Goal: Task Accomplishment & Management: Manage account settings

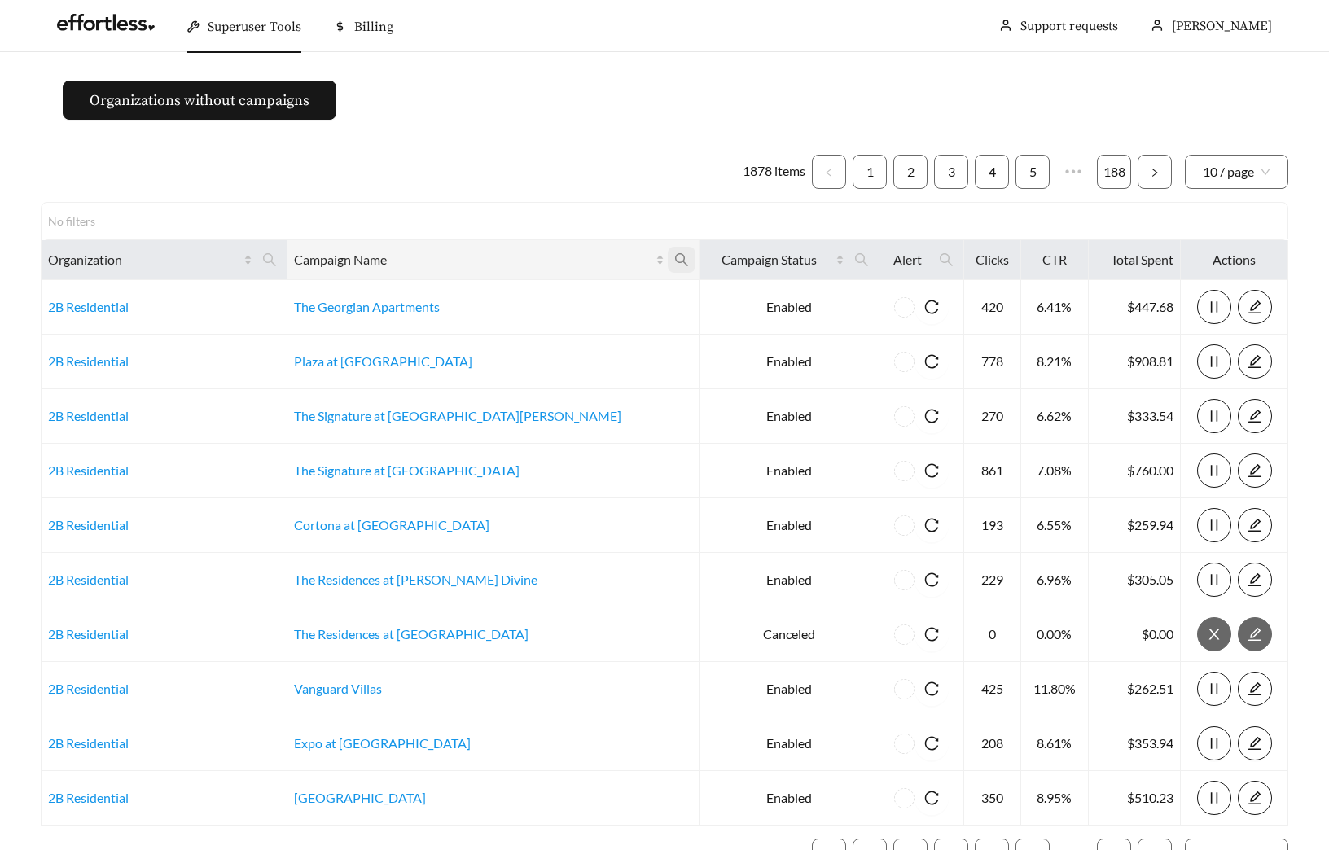
click at [674, 257] on icon "search" at bounding box center [681, 260] width 15 height 15
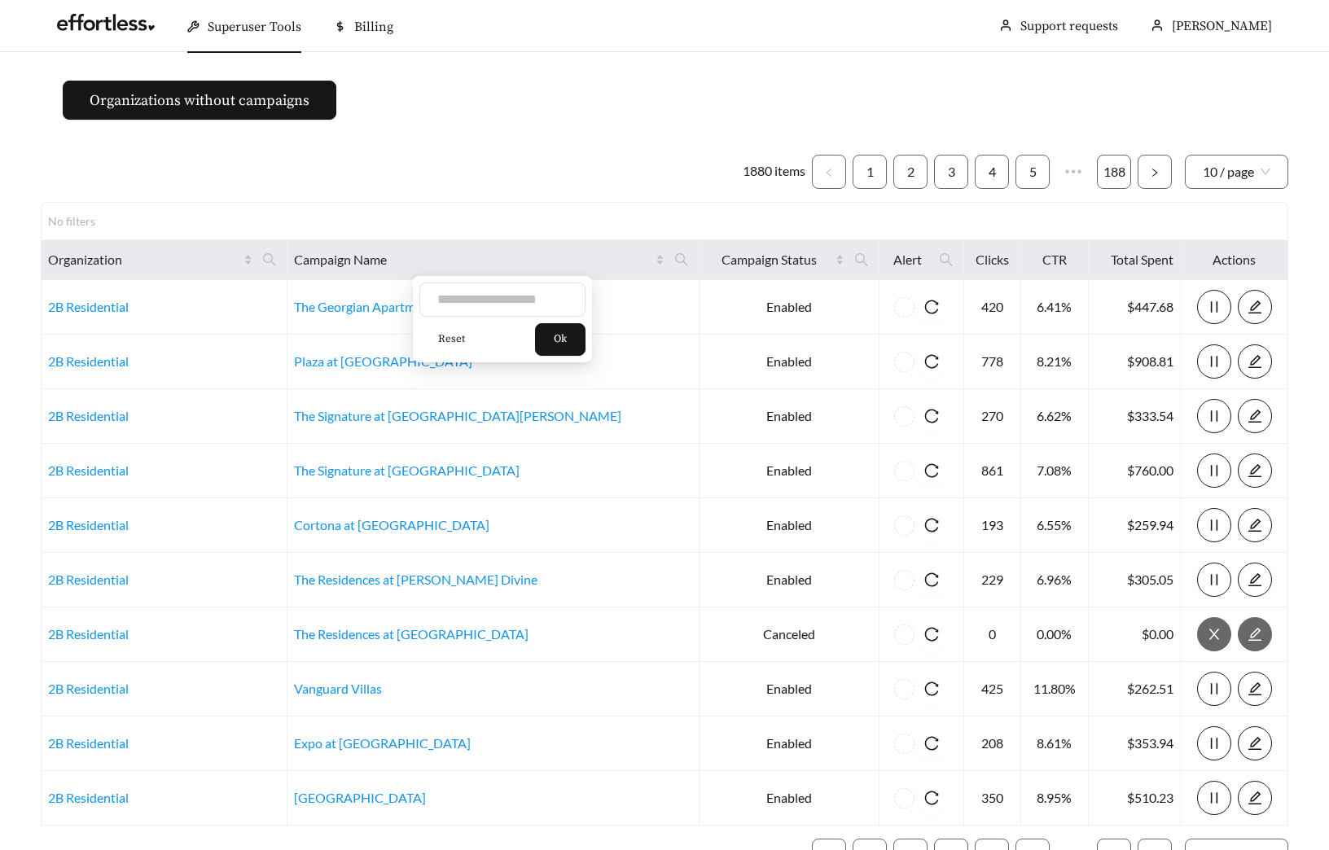
click at [493, 296] on input "text" at bounding box center [502, 300] width 166 height 34
type input "*****"
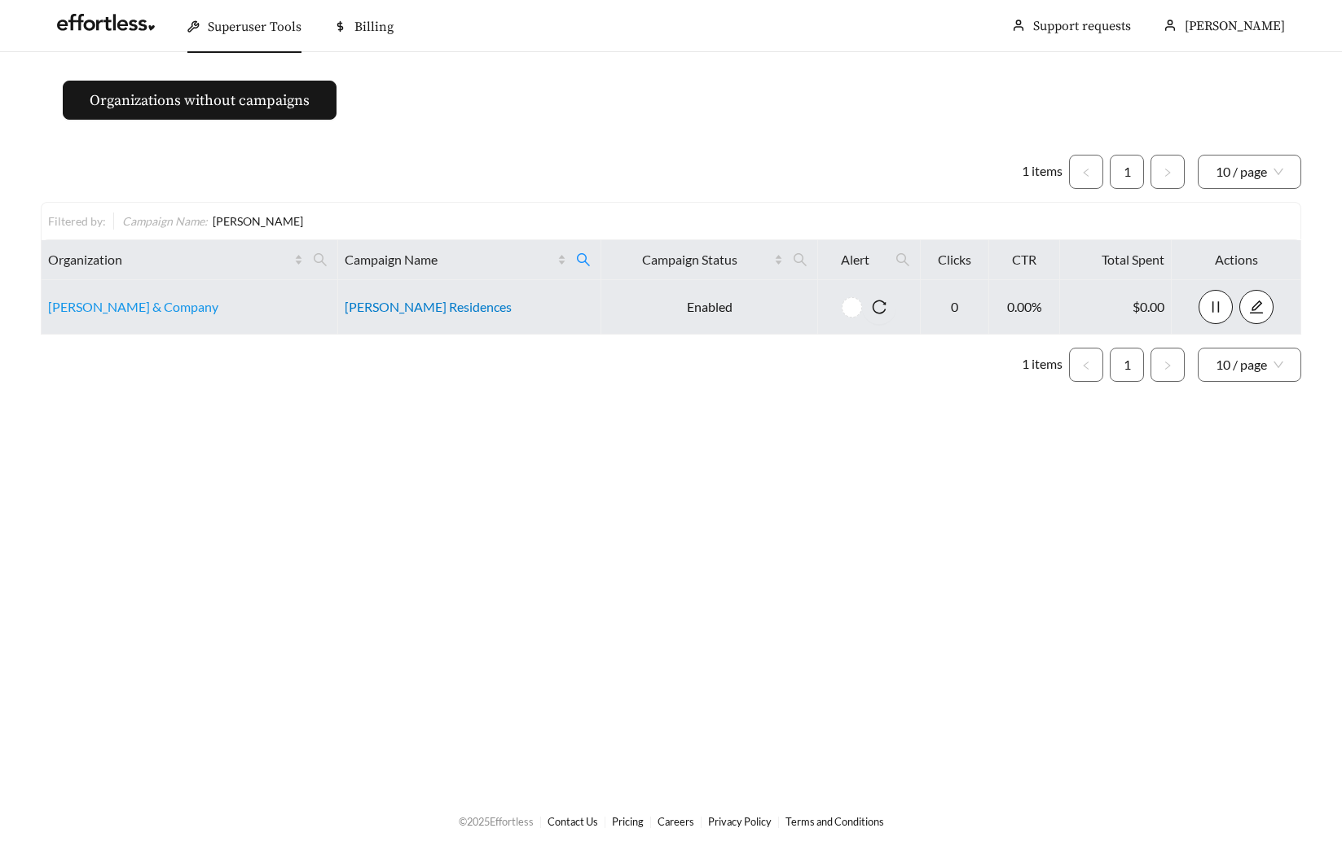
click at [400, 308] on link "[PERSON_NAME] Residences" at bounding box center [428, 306] width 167 height 15
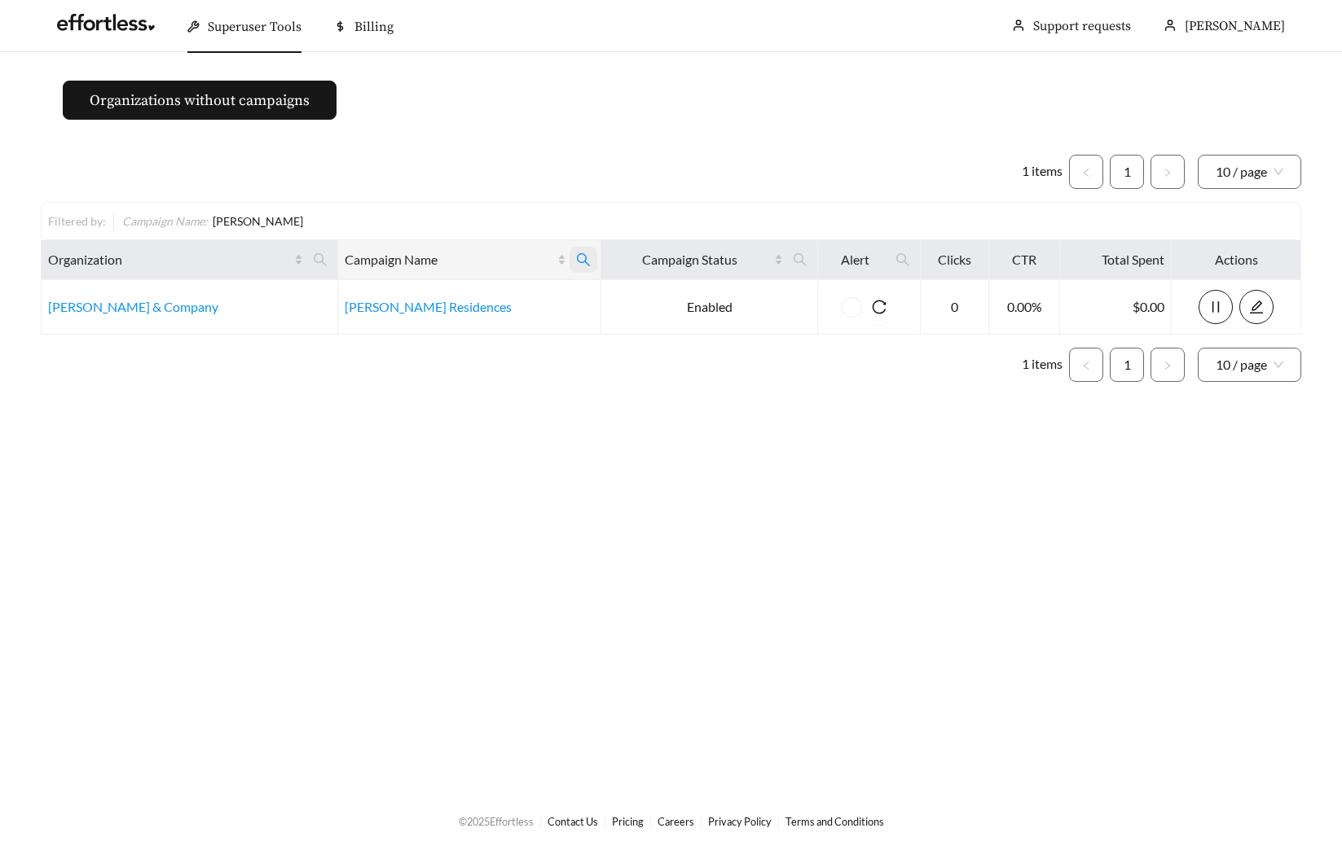
click at [569, 255] on span at bounding box center [583, 260] width 28 height 26
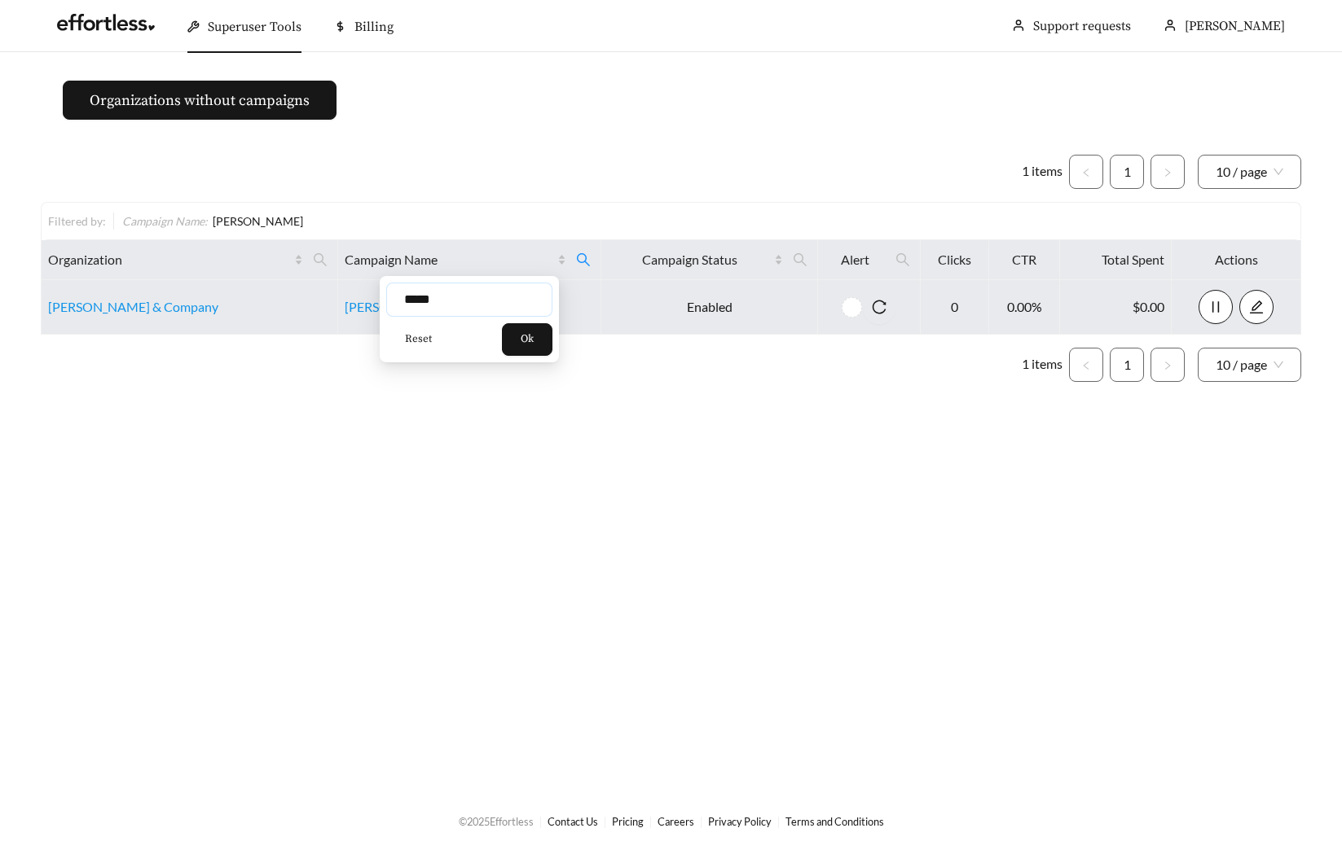
drag, startPoint x: 439, startPoint y: 302, endPoint x: 296, endPoint y: 290, distance: 143.9
click at [368, 303] on body "Superuser Tools Billing Maddi Herrick-Foster Support requests More Organization…" at bounding box center [671, 425] width 1342 height 850
type input "****"
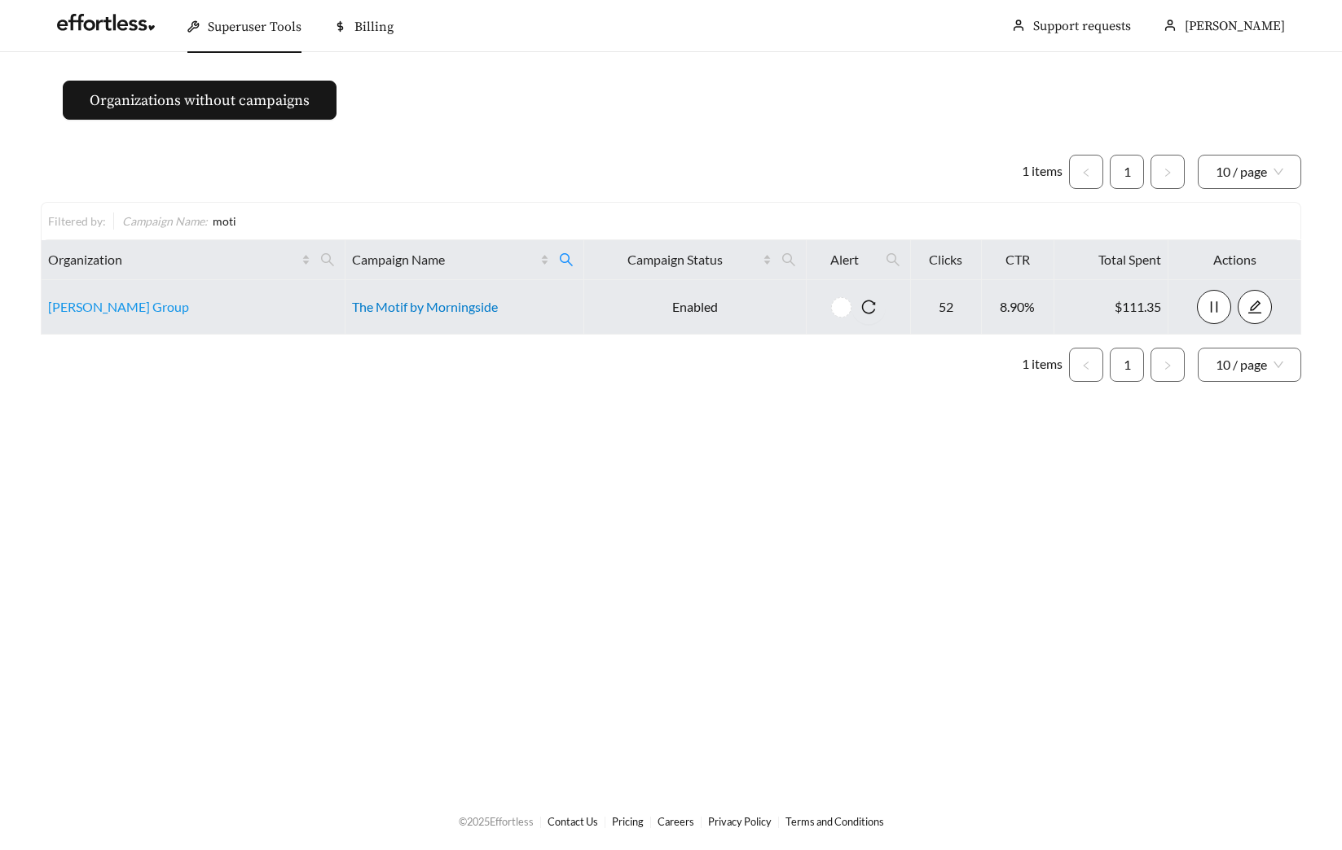
click at [457, 305] on link "The Motif by Morningside" at bounding box center [425, 306] width 146 height 15
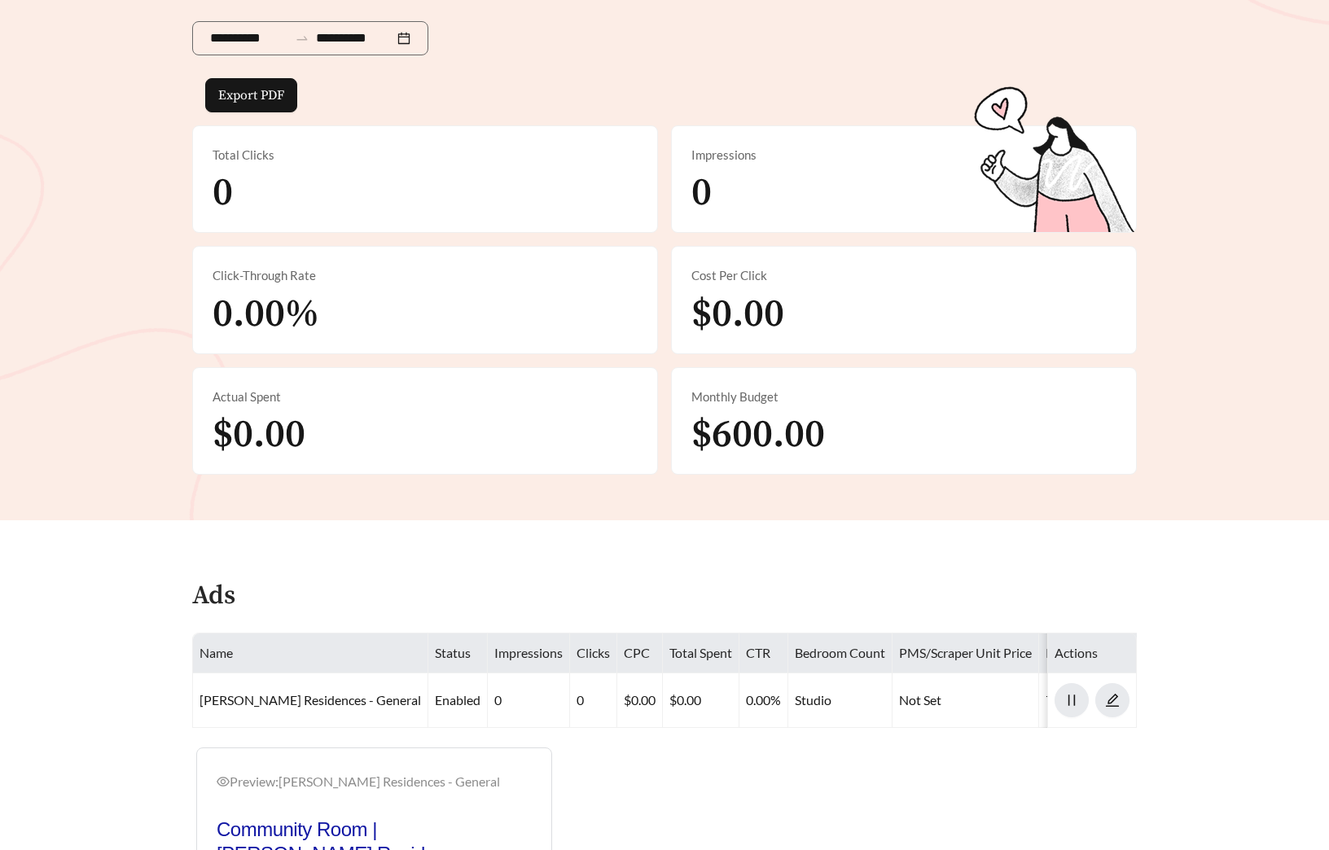
scroll to position [527, 0]
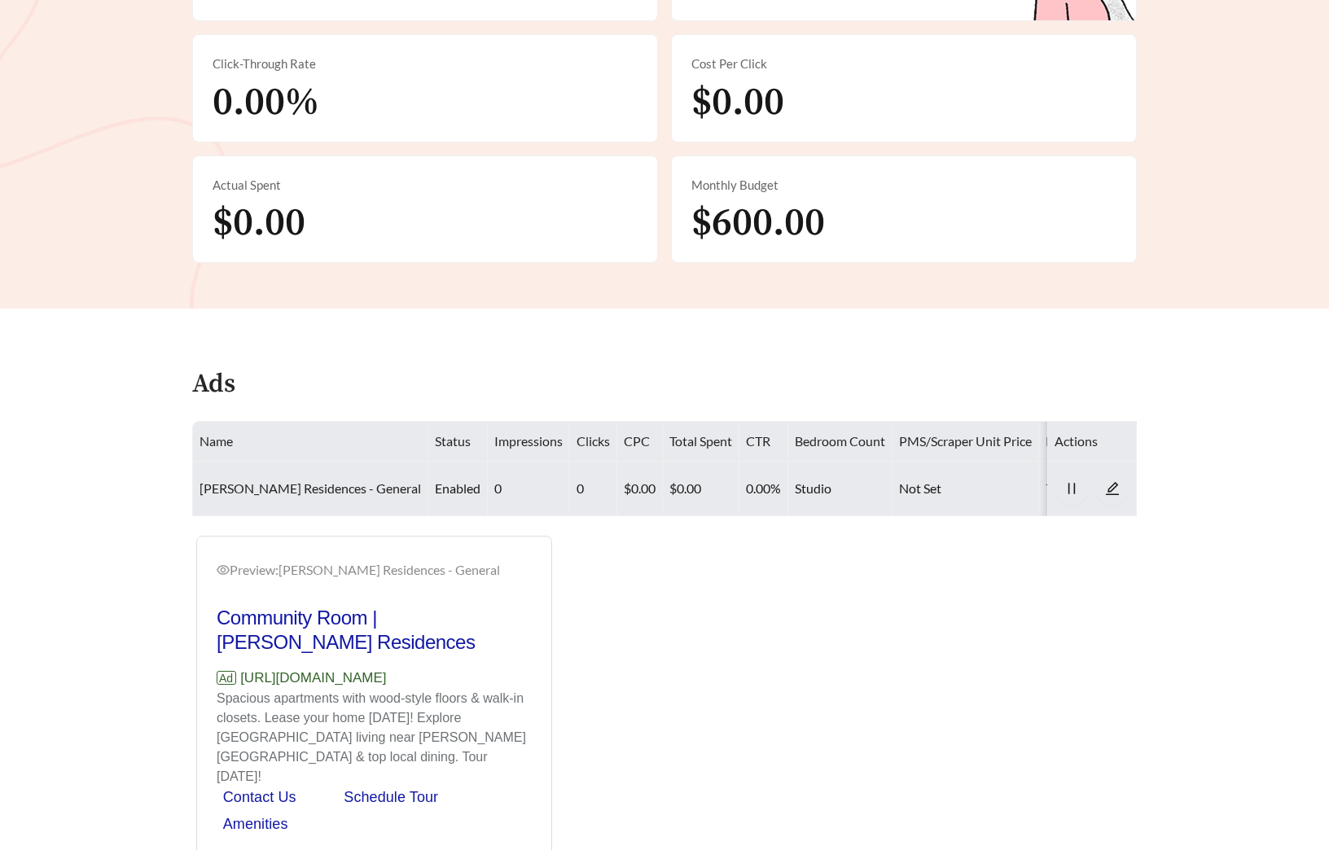
click at [266, 481] on link "[PERSON_NAME] Residences - General" at bounding box center [311, 488] width 222 height 15
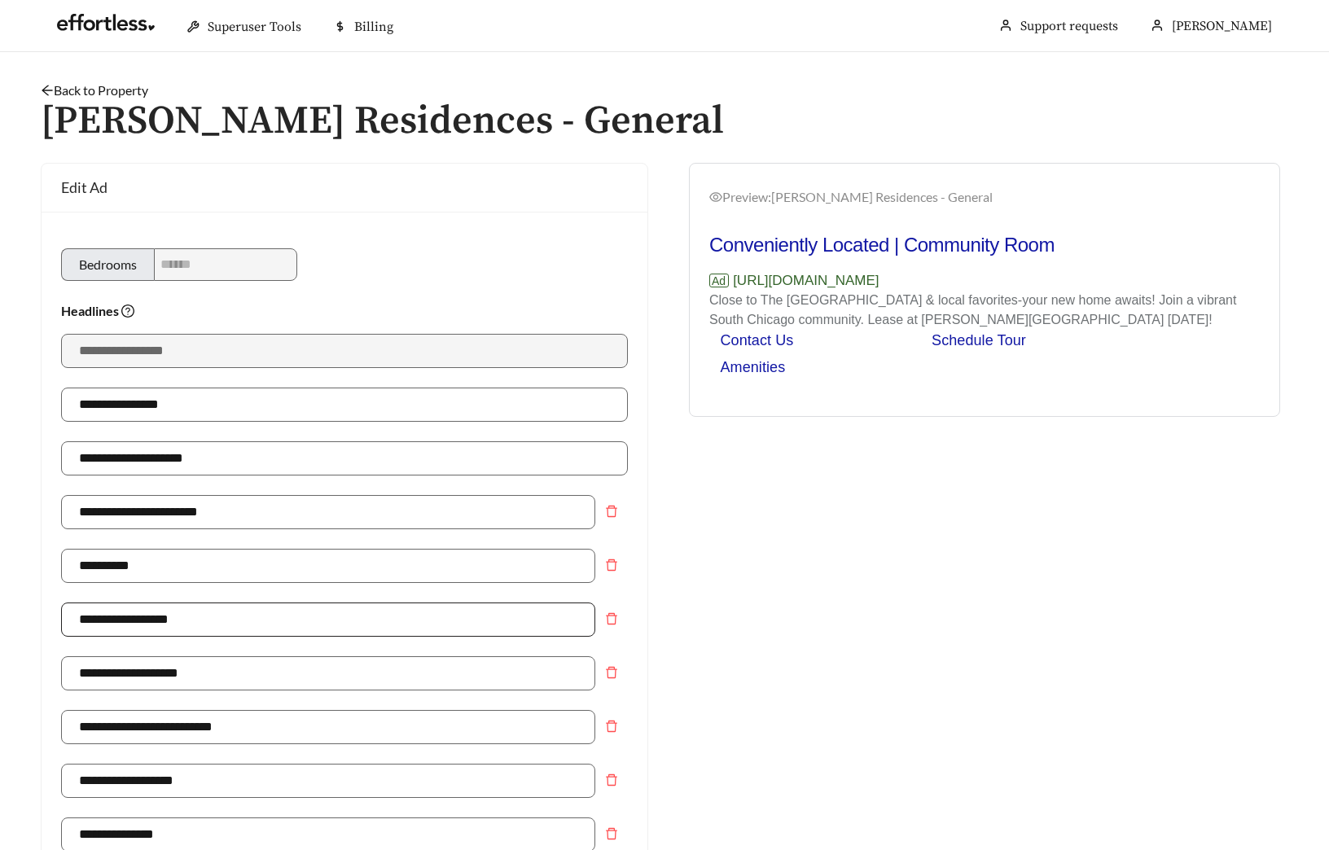
scroll to position [1132, 0]
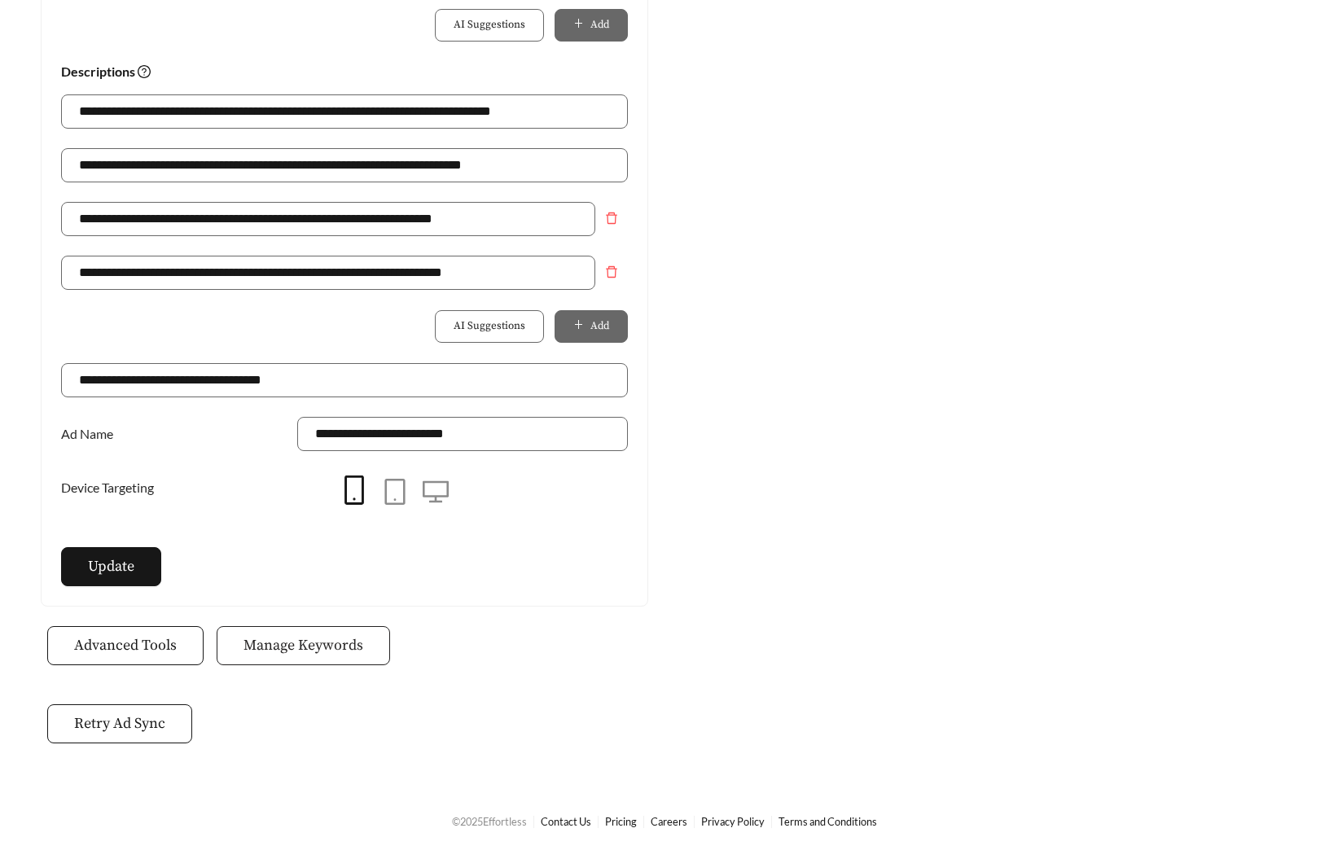
click at [310, 656] on span "Manage Keywords" at bounding box center [304, 646] width 120 height 22
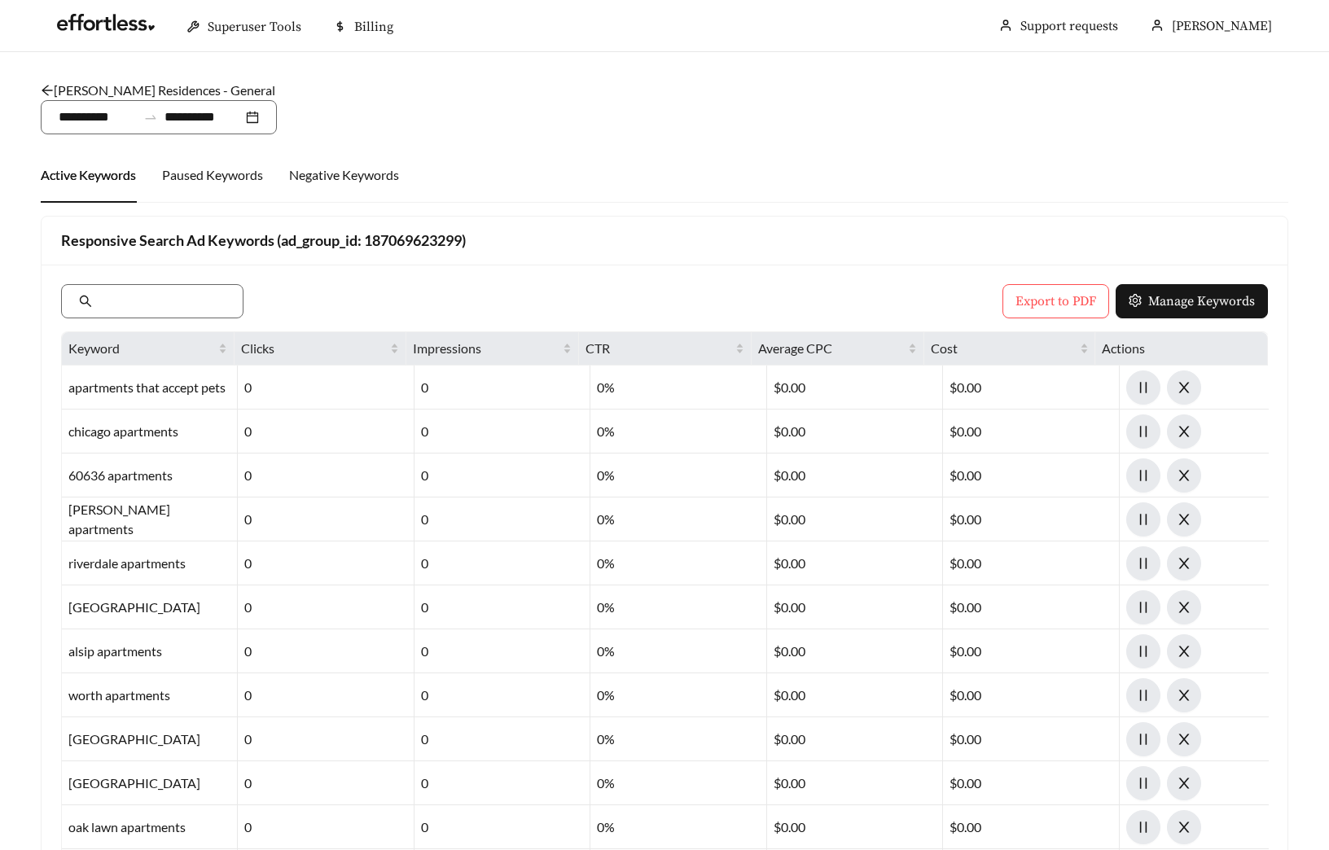
click at [138, 90] on link "[PERSON_NAME] Residences - General" at bounding box center [158, 89] width 235 height 15
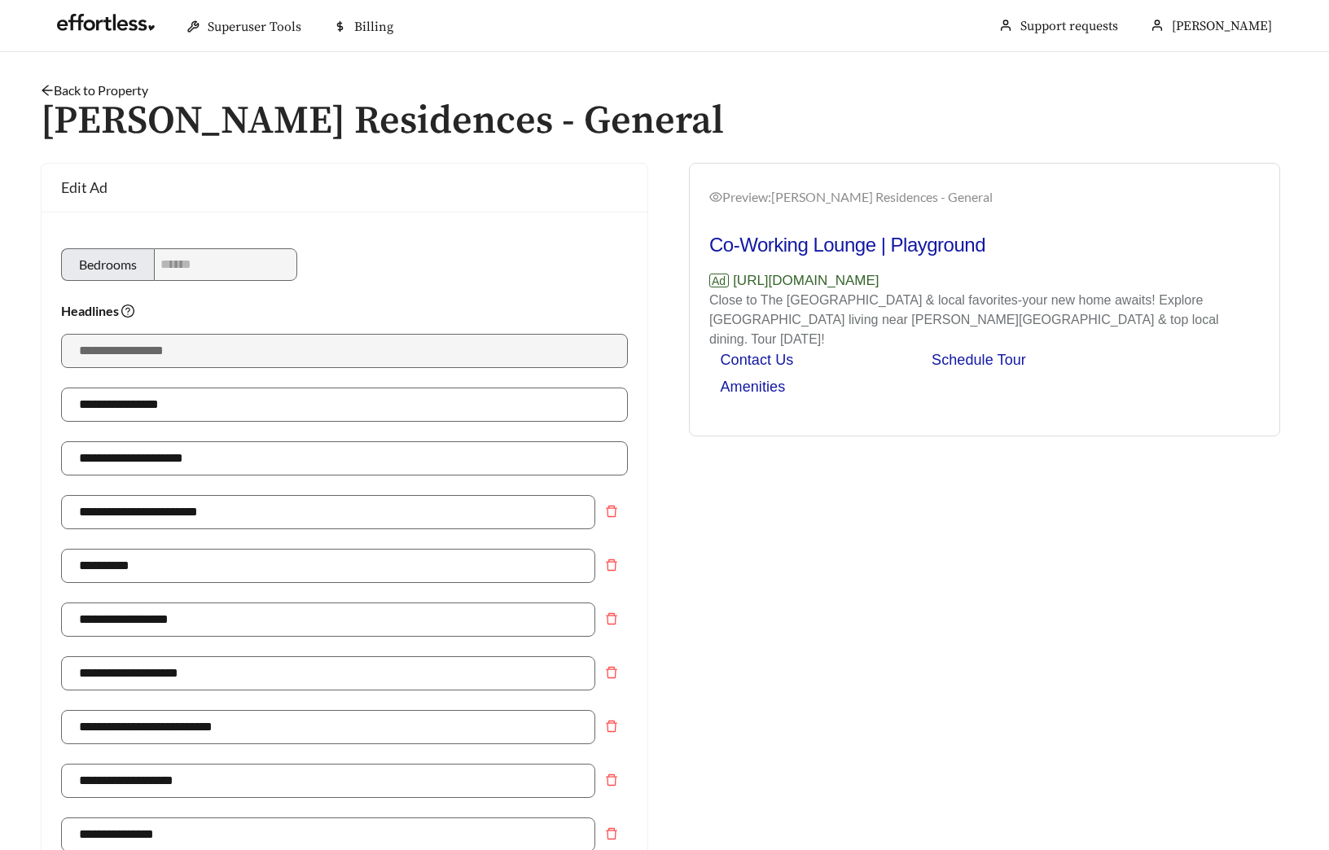
click at [138, 90] on link "Back to Property" at bounding box center [95, 89] width 108 height 15
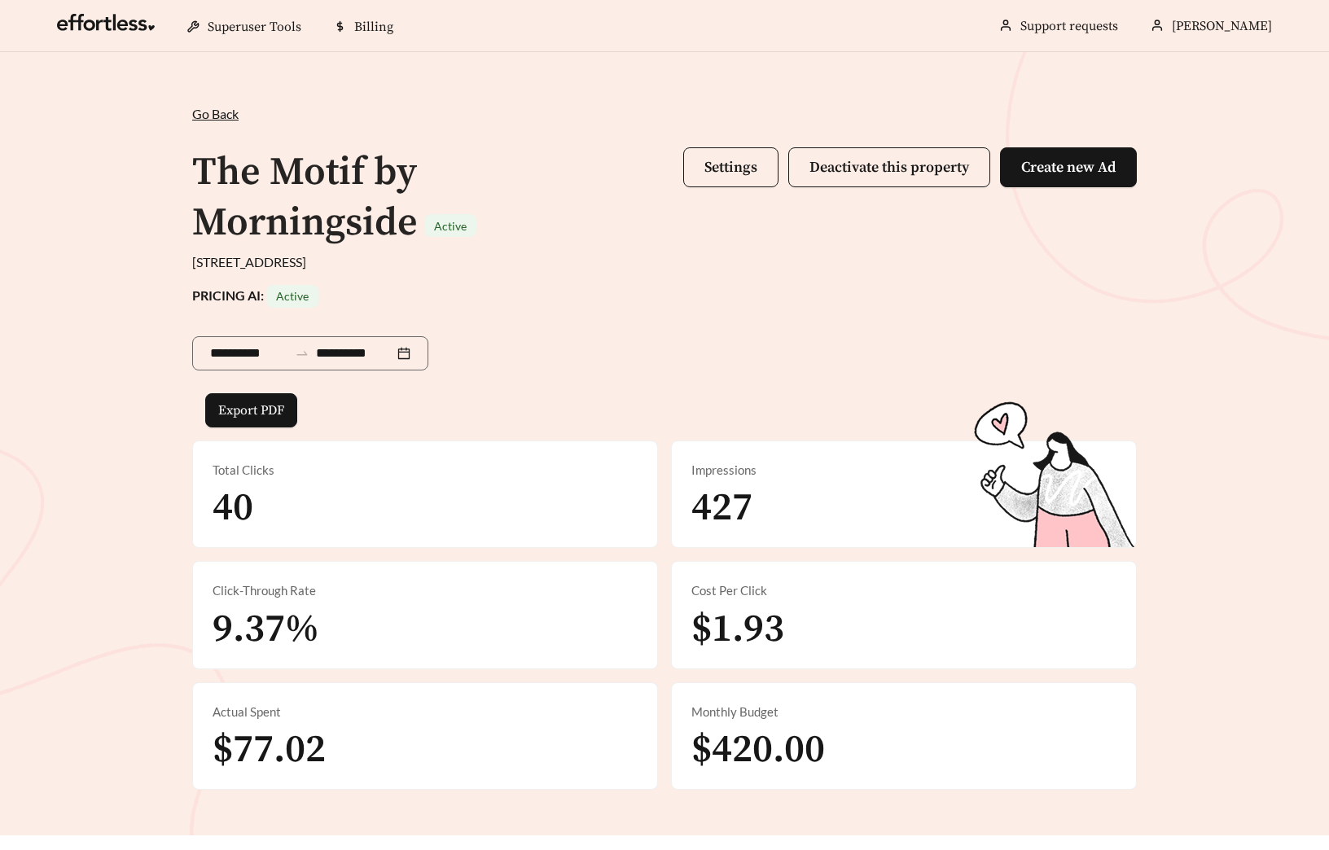
scroll to position [558, 0]
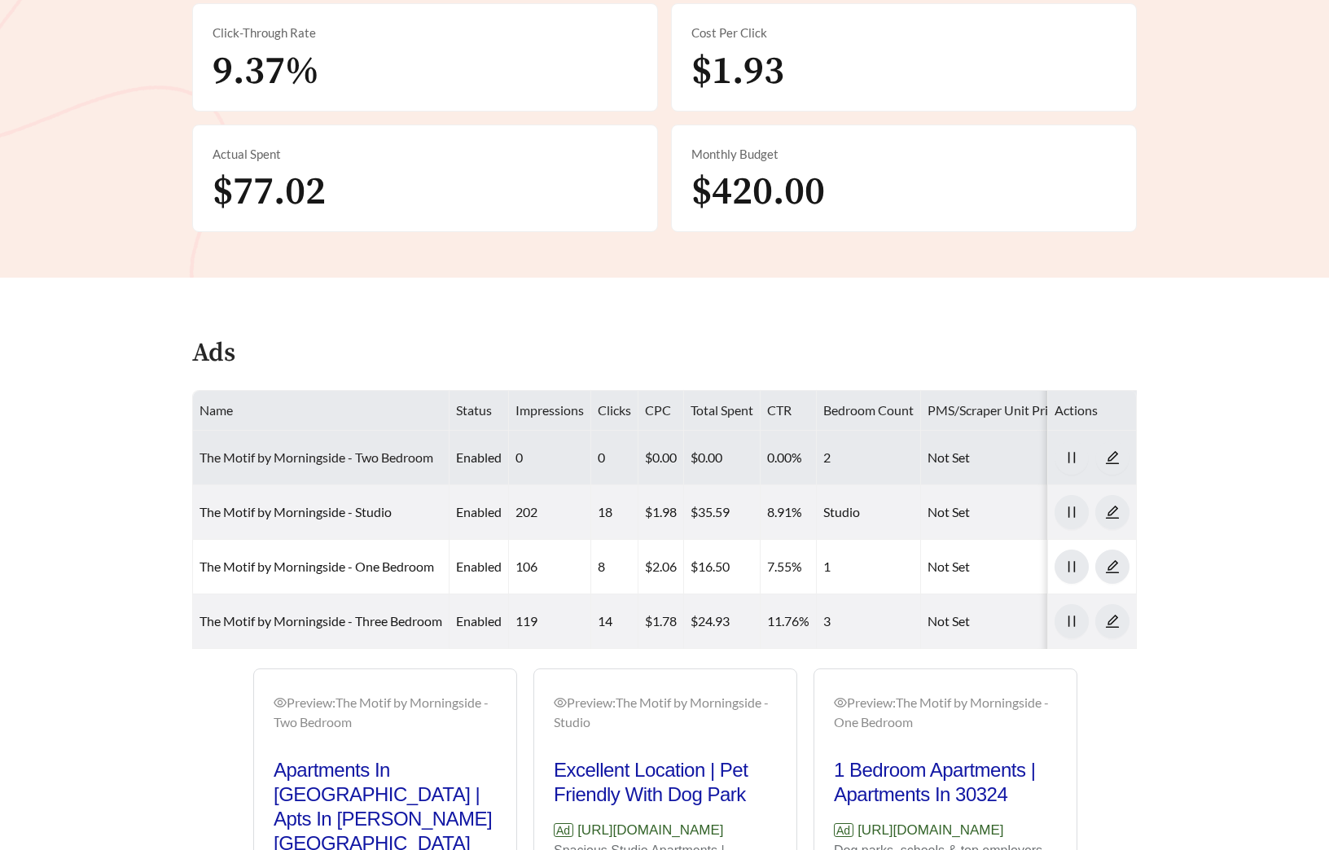
click at [389, 457] on link "The Motif by Morningside - Two Bedroom" at bounding box center [317, 457] width 234 height 15
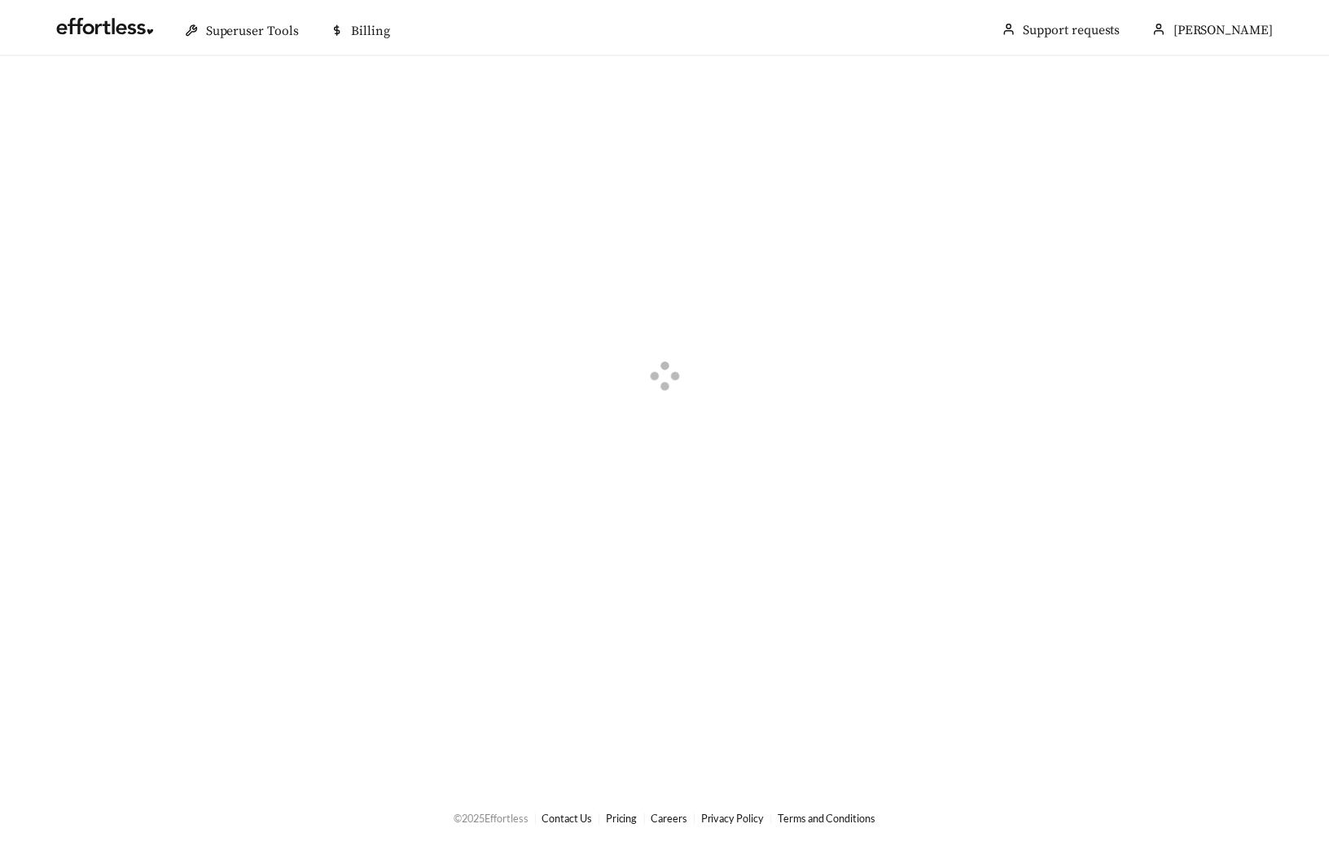
scroll to position [1059, 0]
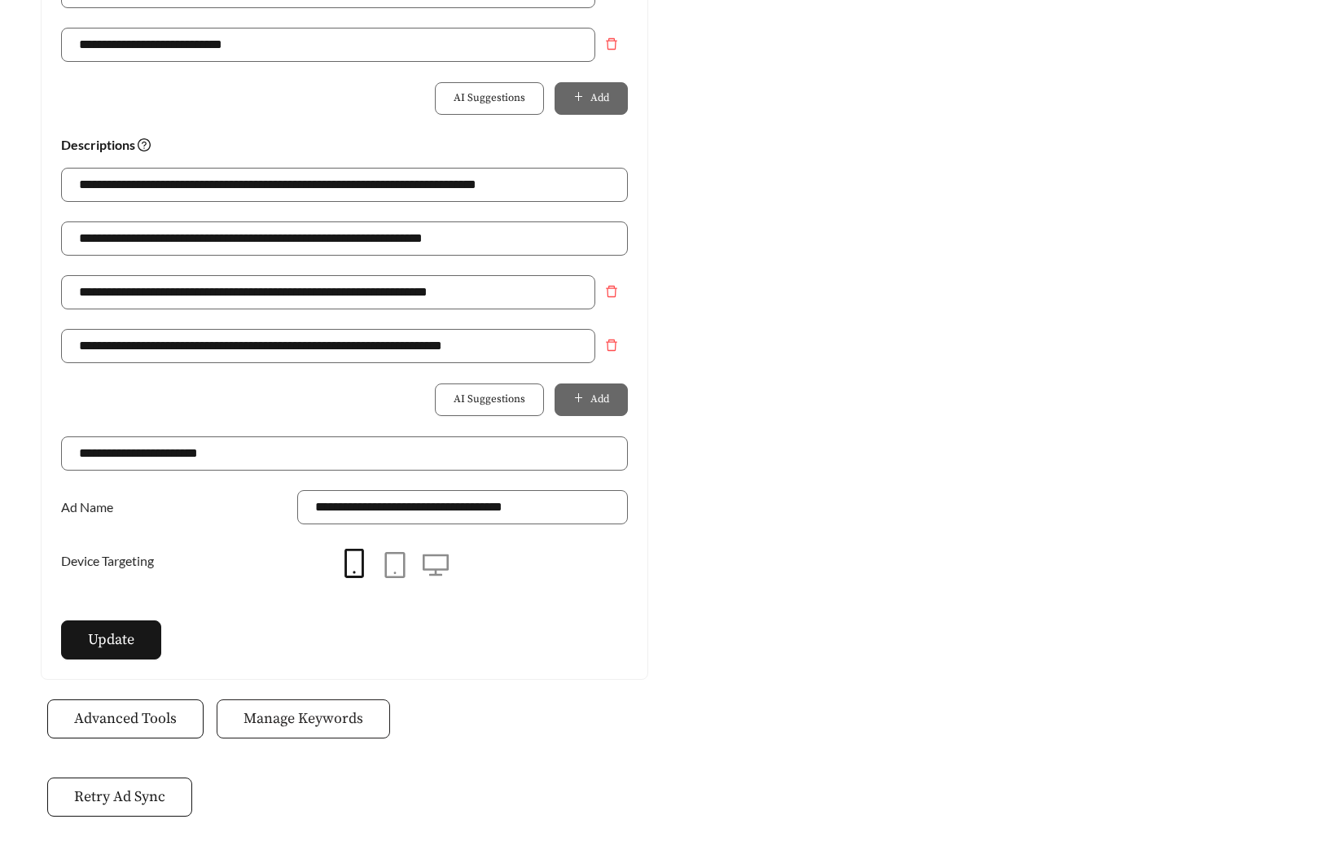
click at [305, 734] on button "Manage Keywords" at bounding box center [303, 719] width 173 height 39
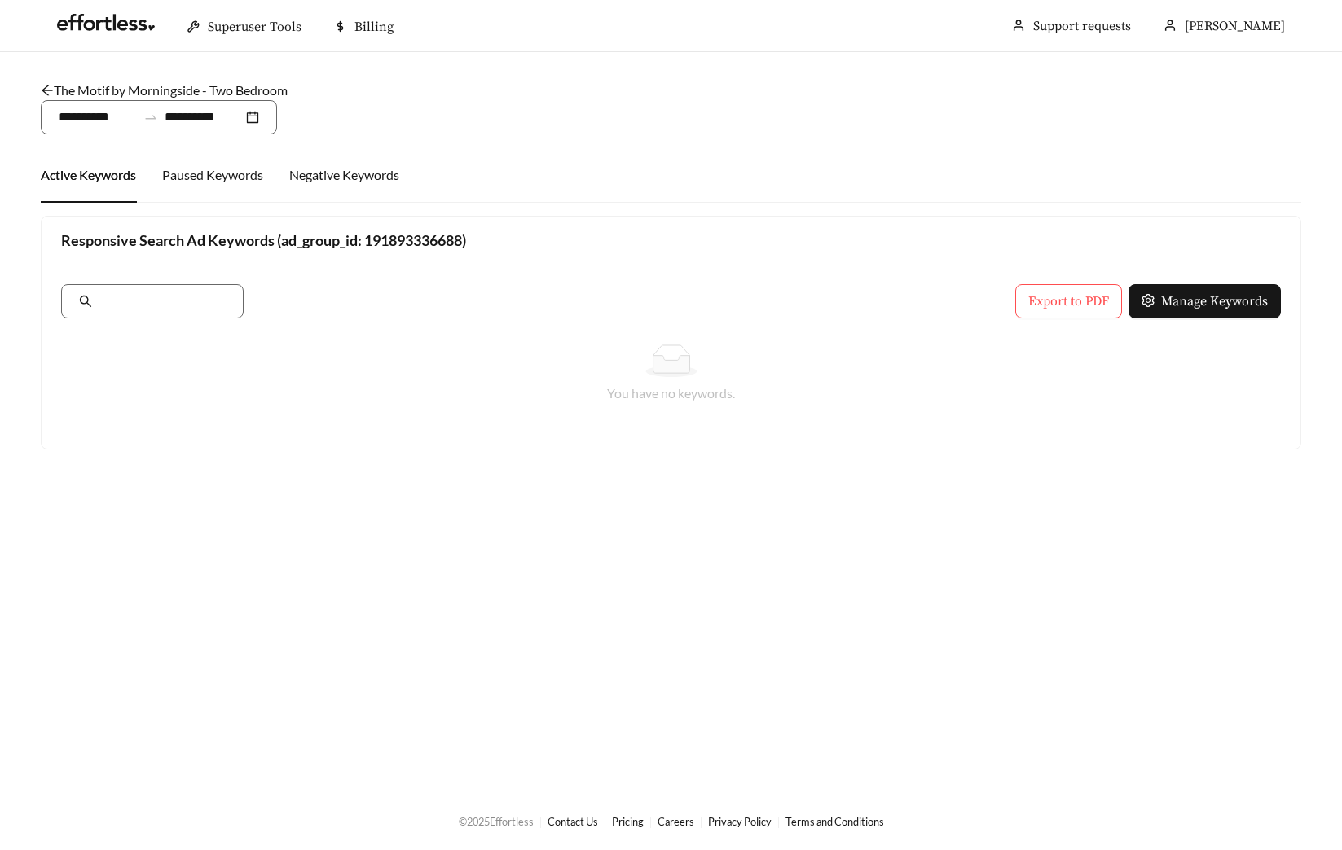
click at [109, 96] on link "The Motif by Morningside - Two Bedroom" at bounding box center [164, 89] width 247 height 15
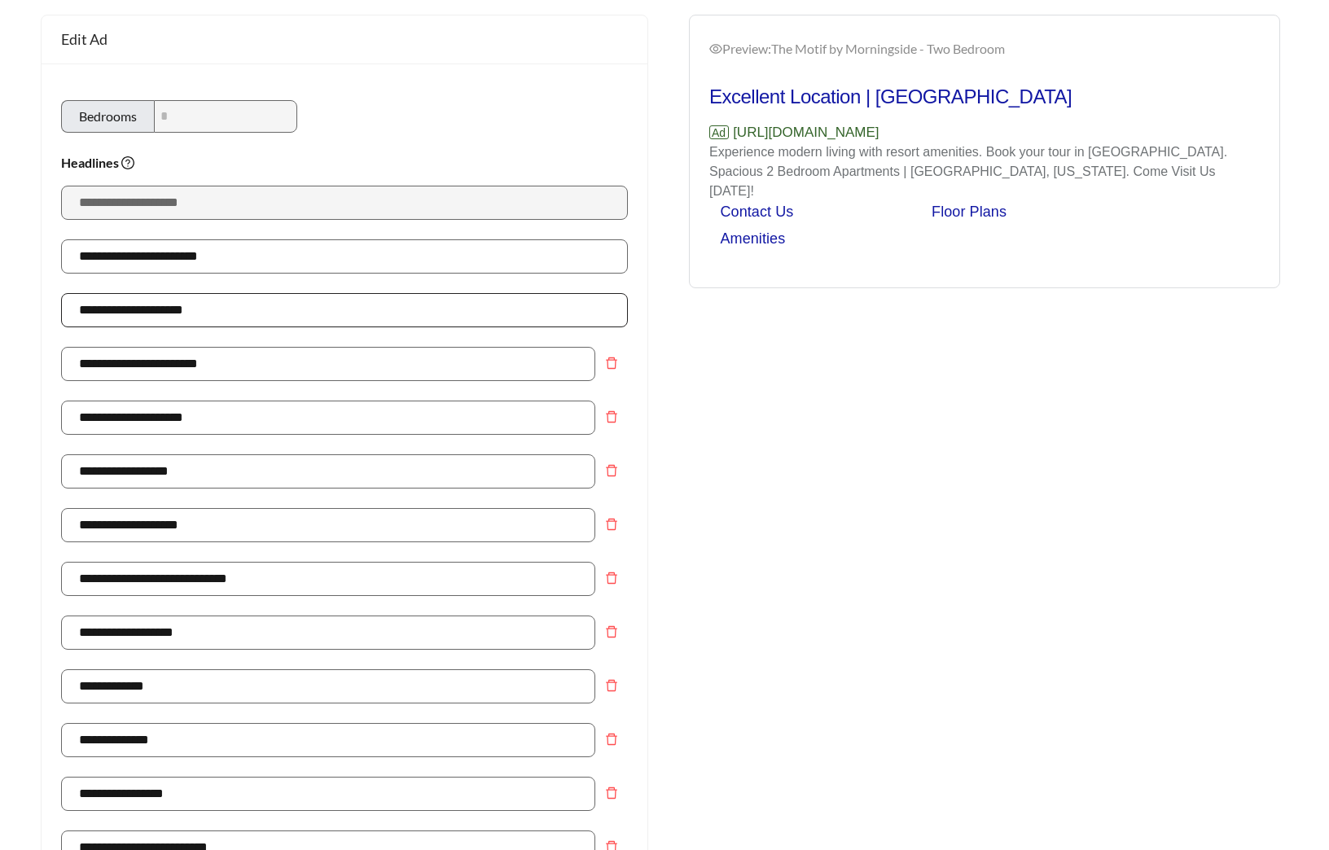
scroll to position [1132, 0]
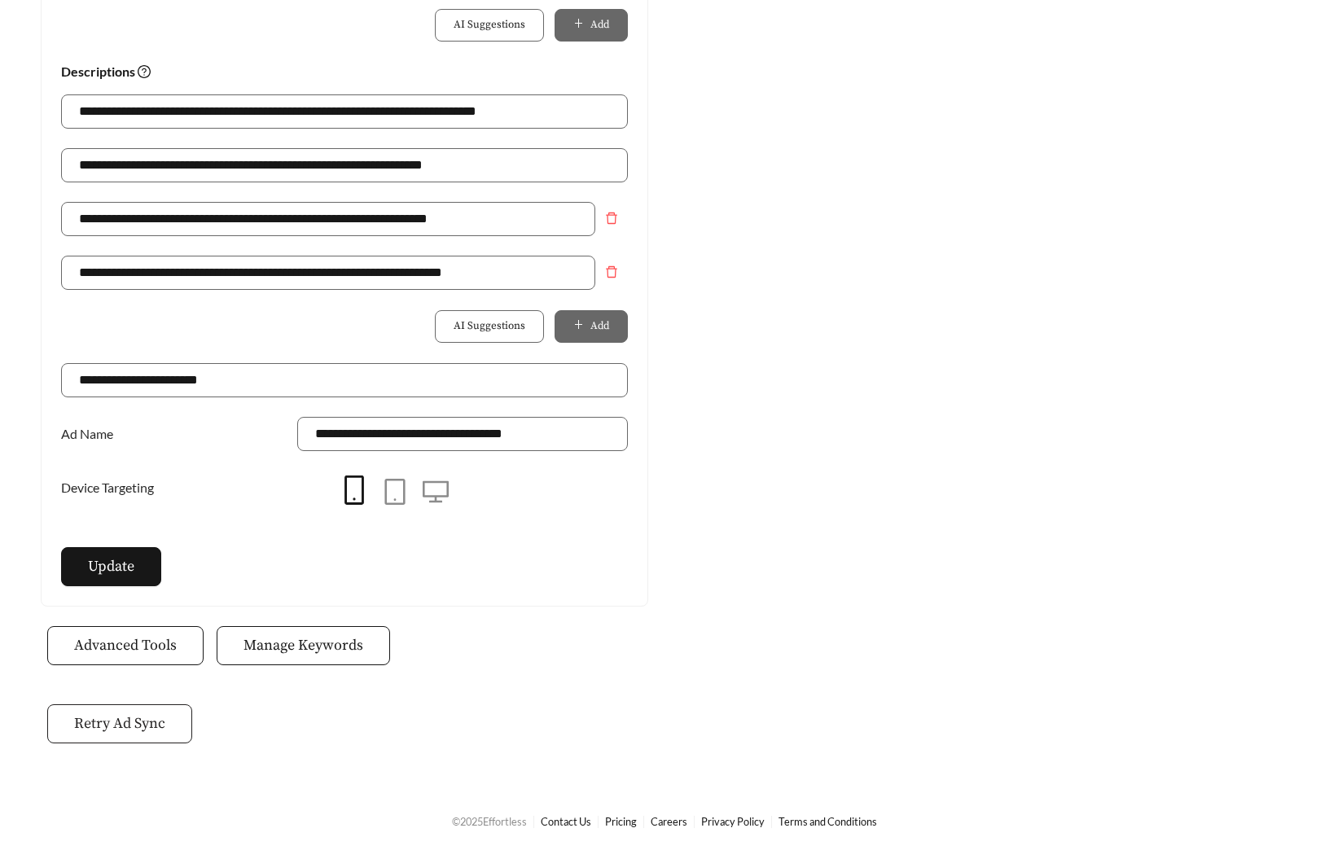
click at [140, 723] on span "Retry Ad Sync" at bounding box center [119, 724] width 91 height 22
click at [323, 652] on span "Manage Keywords" at bounding box center [304, 646] width 120 height 22
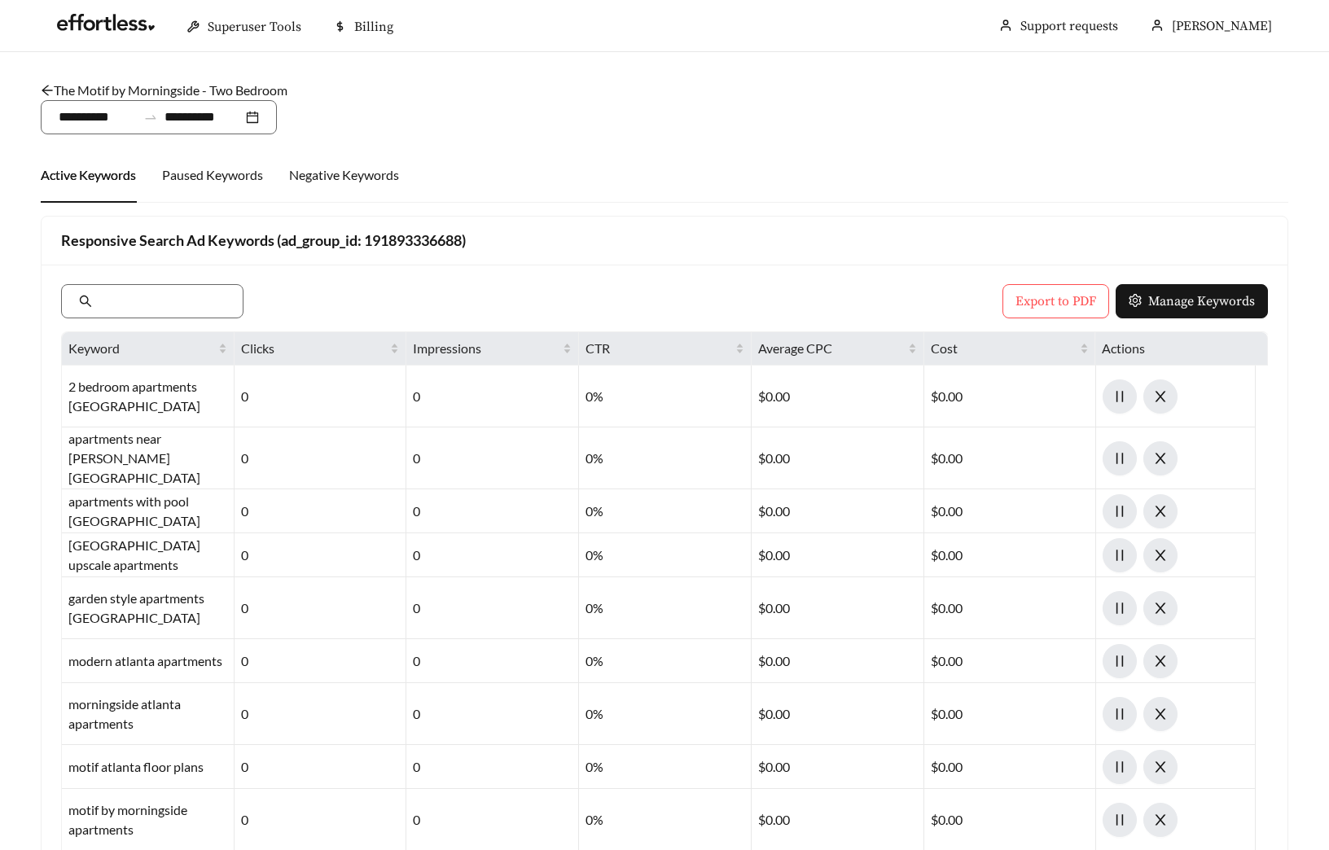
click at [108, 90] on link "The Motif by Morningside - Two Bedroom" at bounding box center [164, 89] width 247 height 15
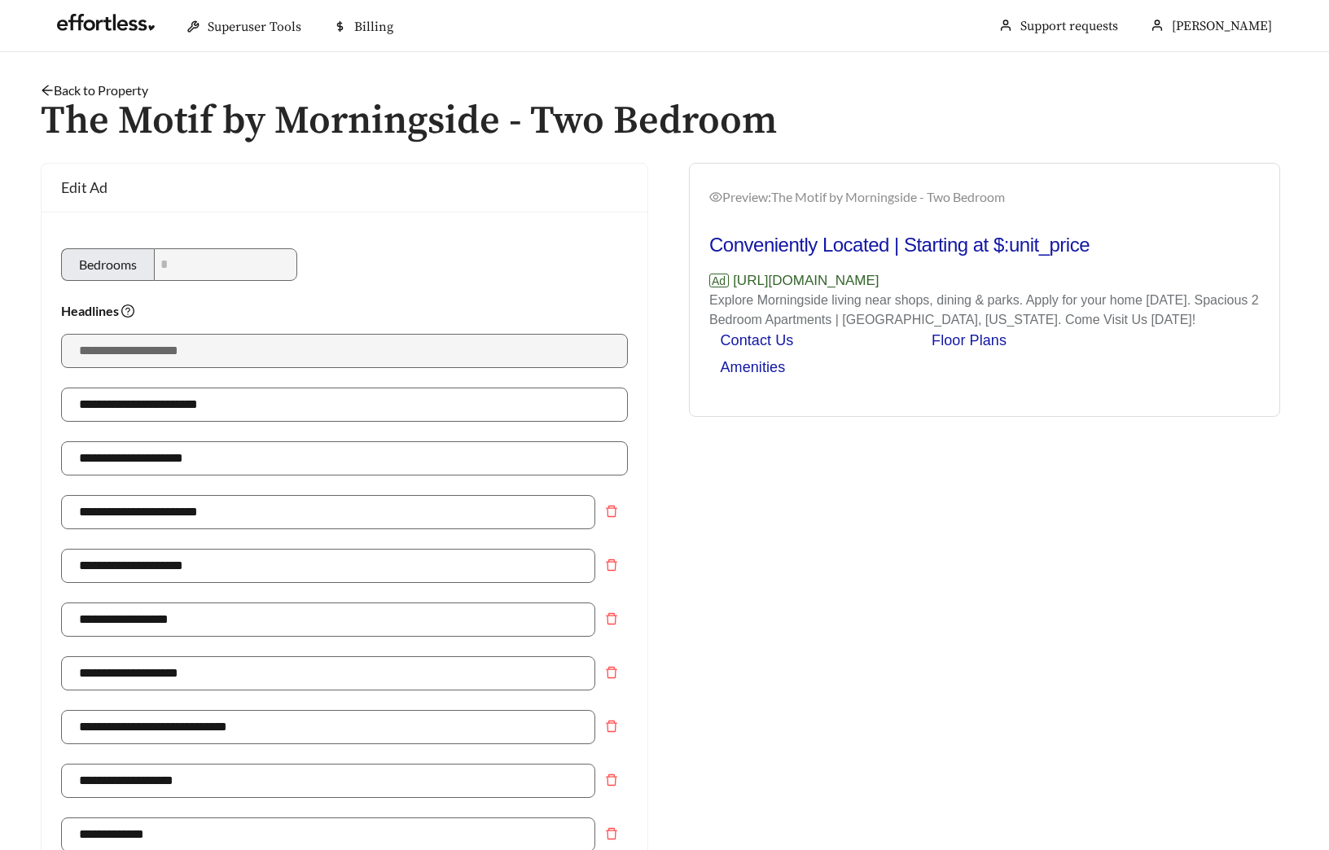
click at [64, 86] on link "Back to Property" at bounding box center [95, 89] width 108 height 15
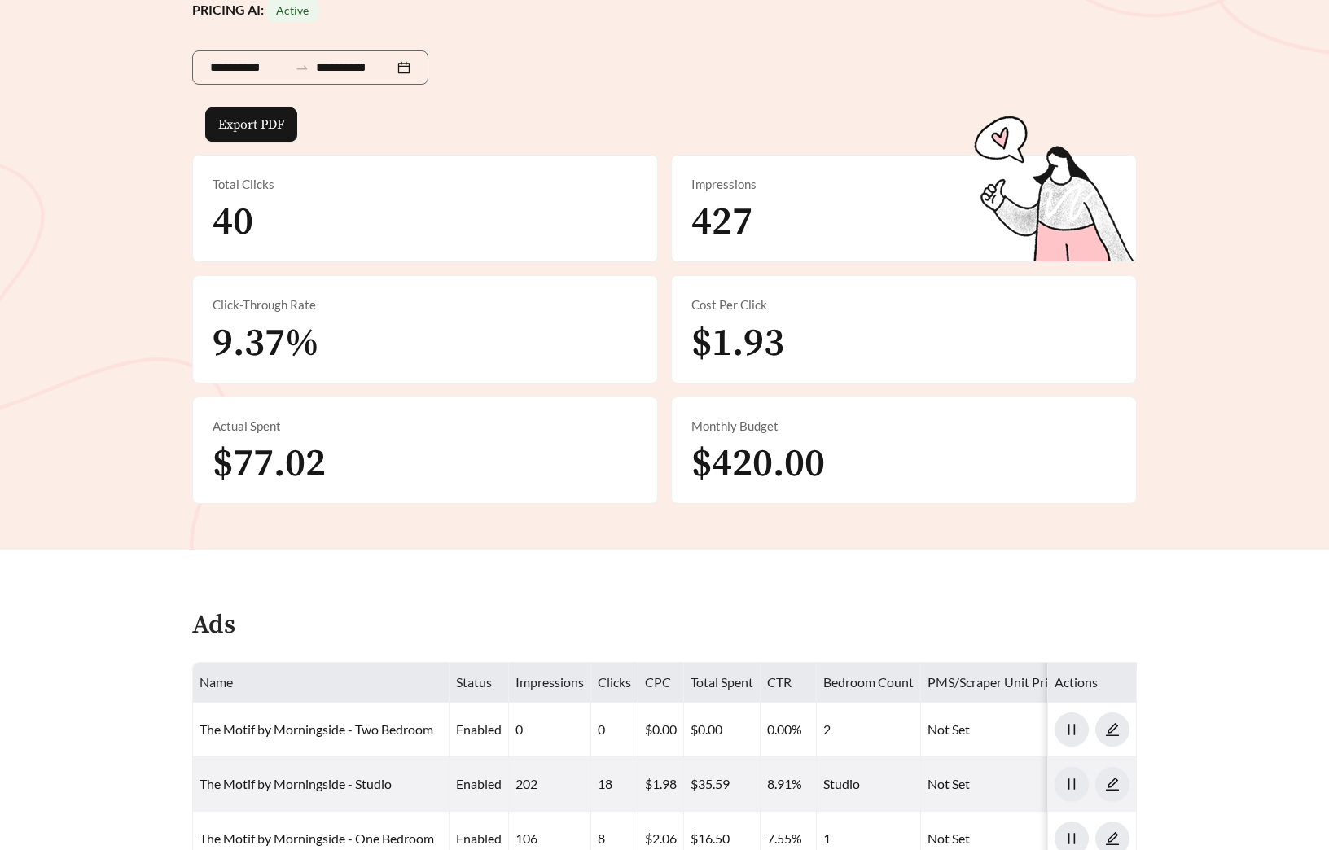
scroll to position [829, 0]
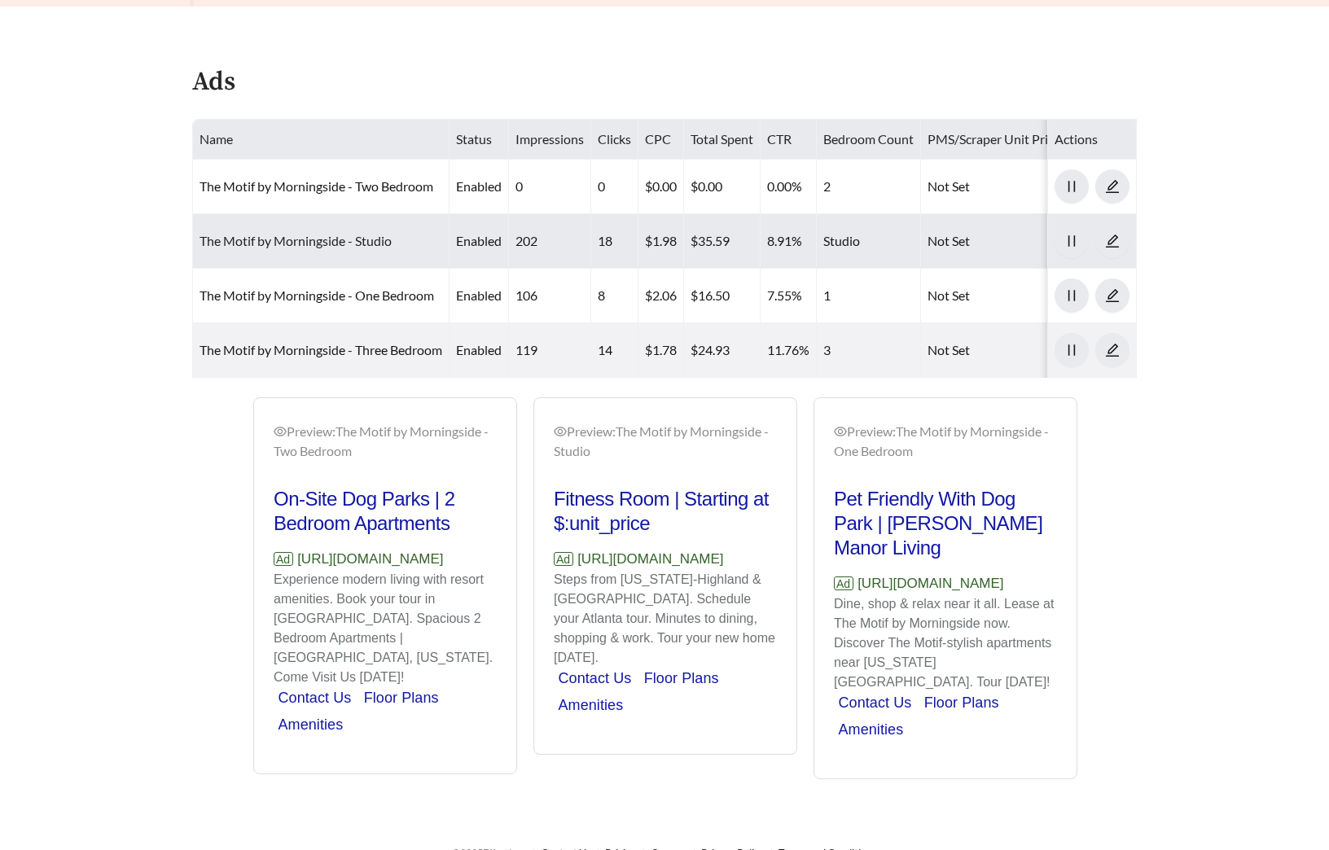
click at [315, 239] on link "The Motif by Morningside - Studio" at bounding box center [296, 240] width 192 height 15
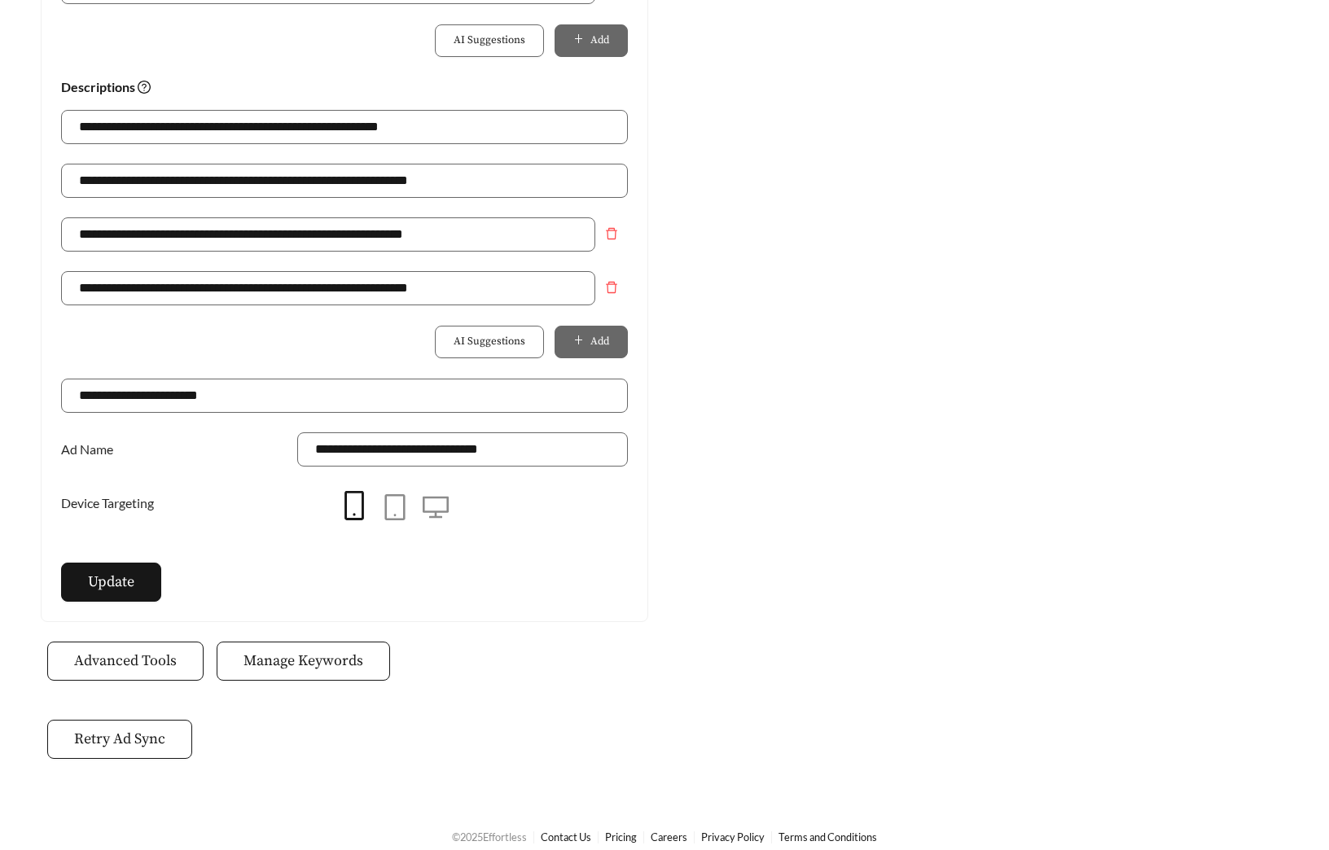
scroll to position [1132, 0]
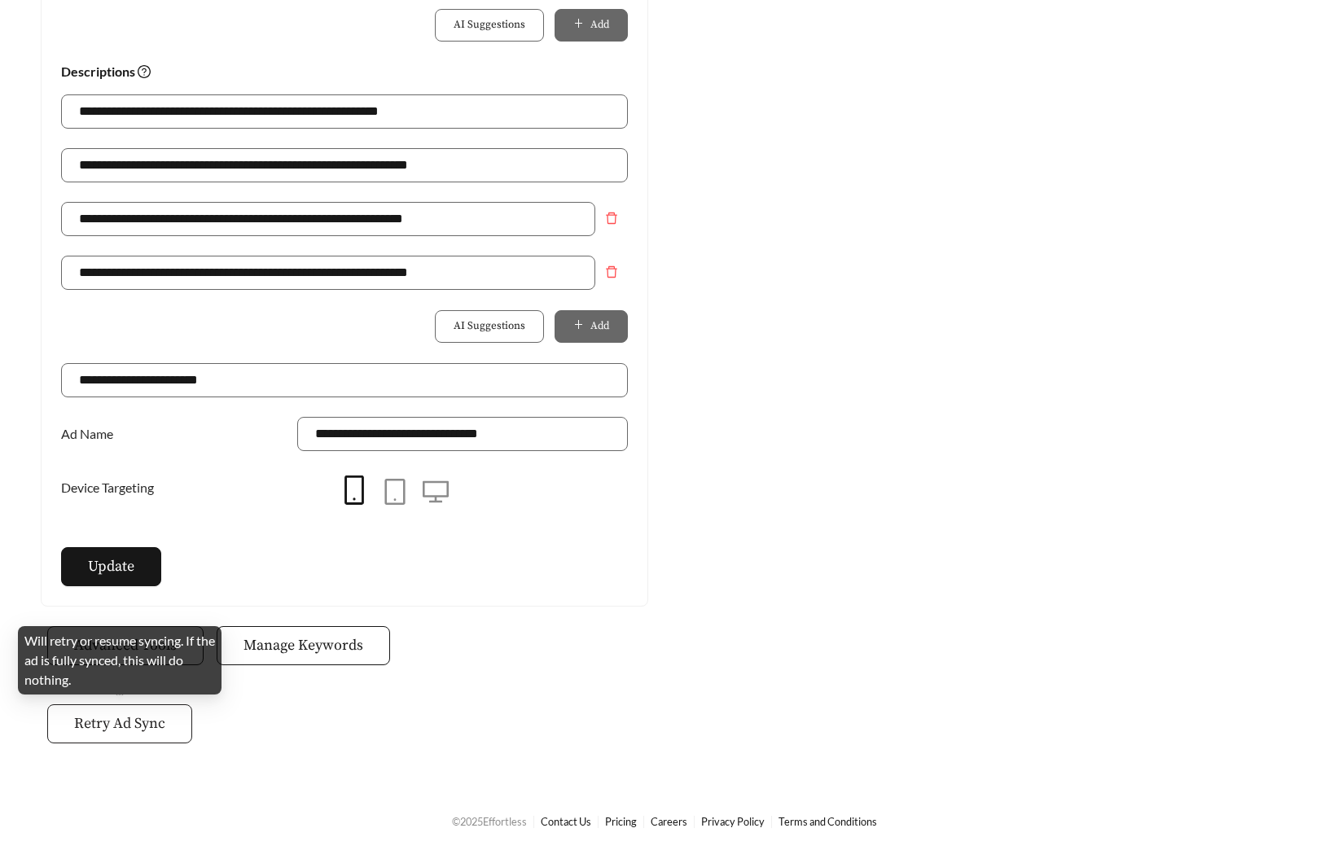
click at [161, 736] on button "Retry Ad Sync" at bounding box center [119, 724] width 145 height 39
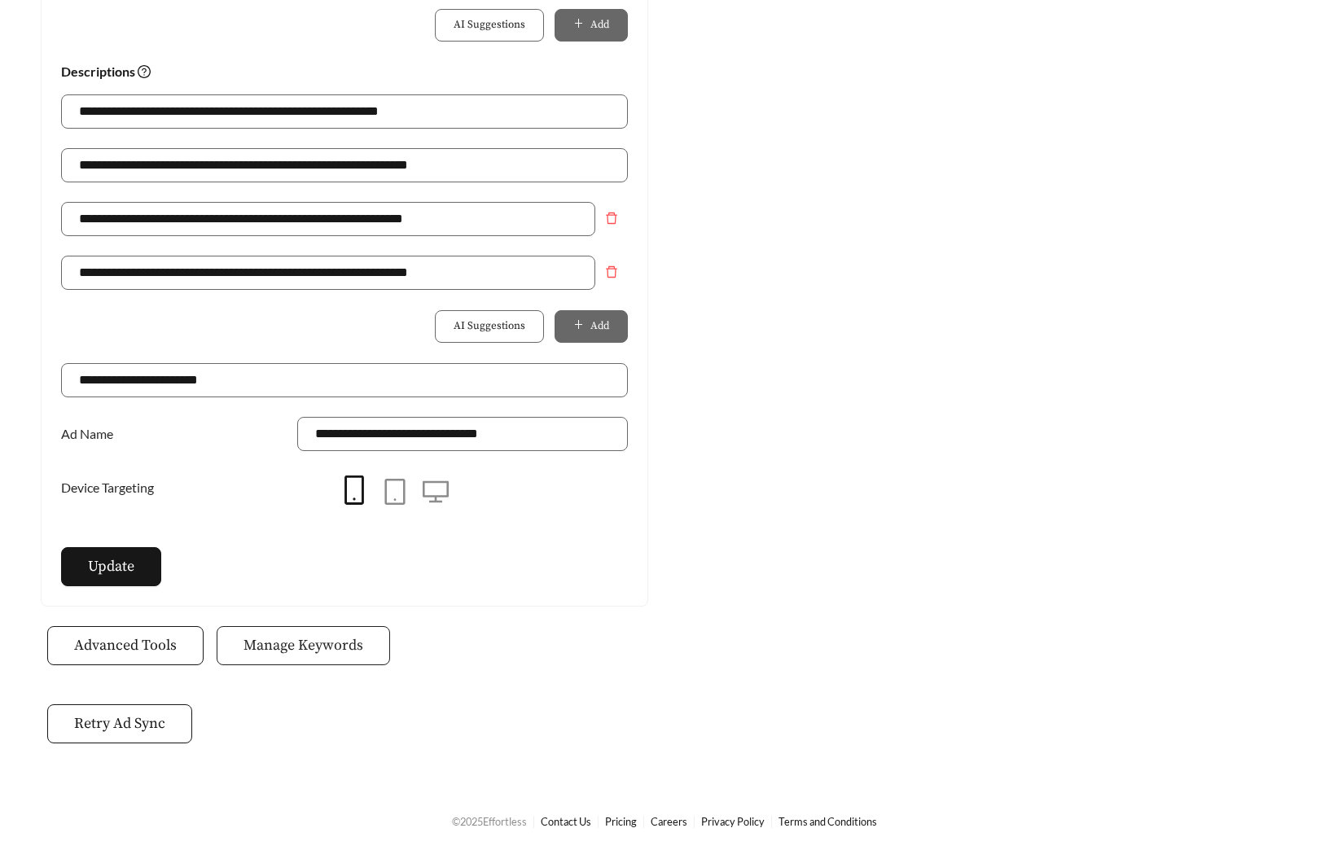
click at [280, 643] on span "Manage Keywords" at bounding box center [304, 646] width 120 height 22
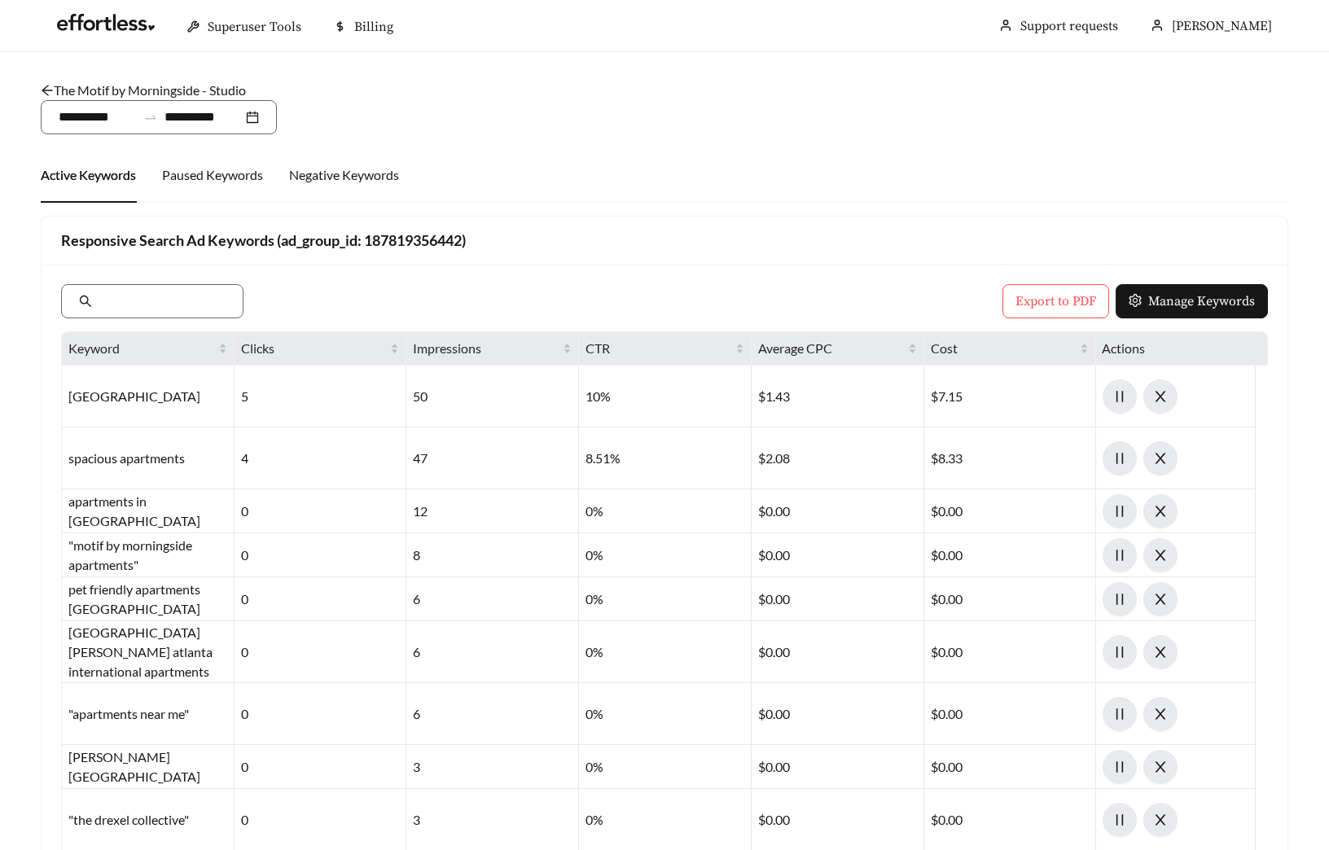
click at [111, 78] on main "**********" at bounding box center [664, 573] width 1329 height 1042
click at [99, 88] on link "The Motif by Morningside - Studio" at bounding box center [143, 89] width 205 height 15
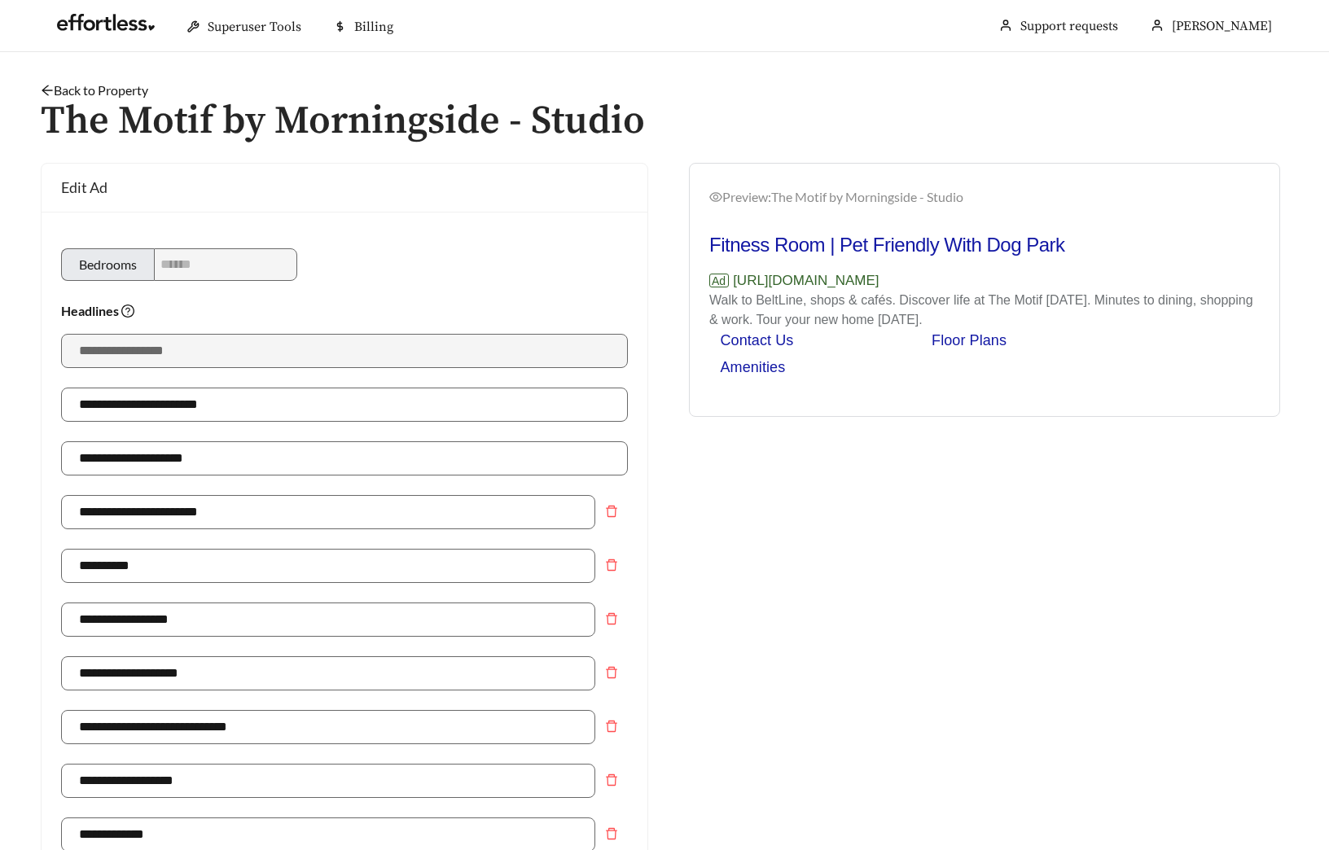
click at [89, 90] on link "Back to Property" at bounding box center [95, 89] width 108 height 15
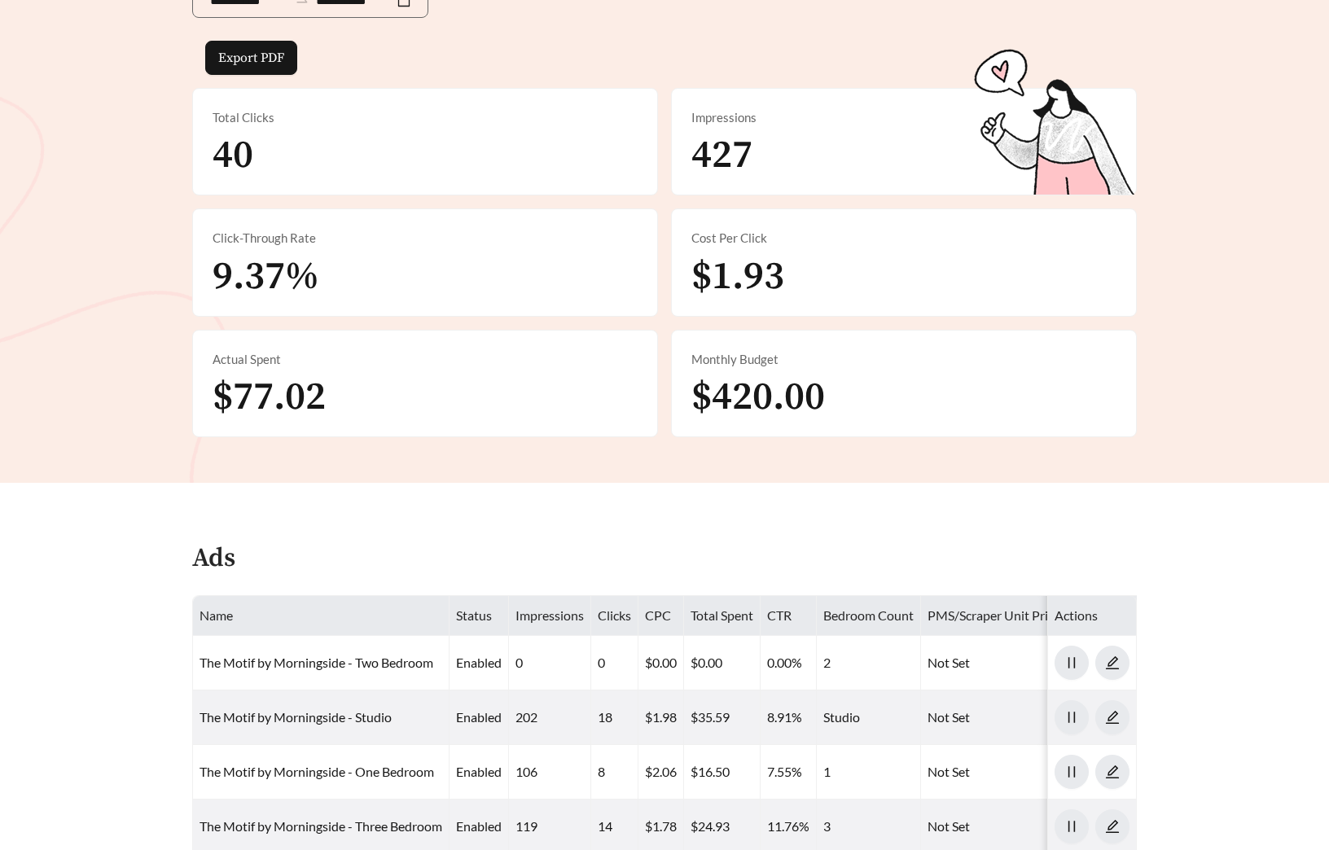
scroll to position [569, 0]
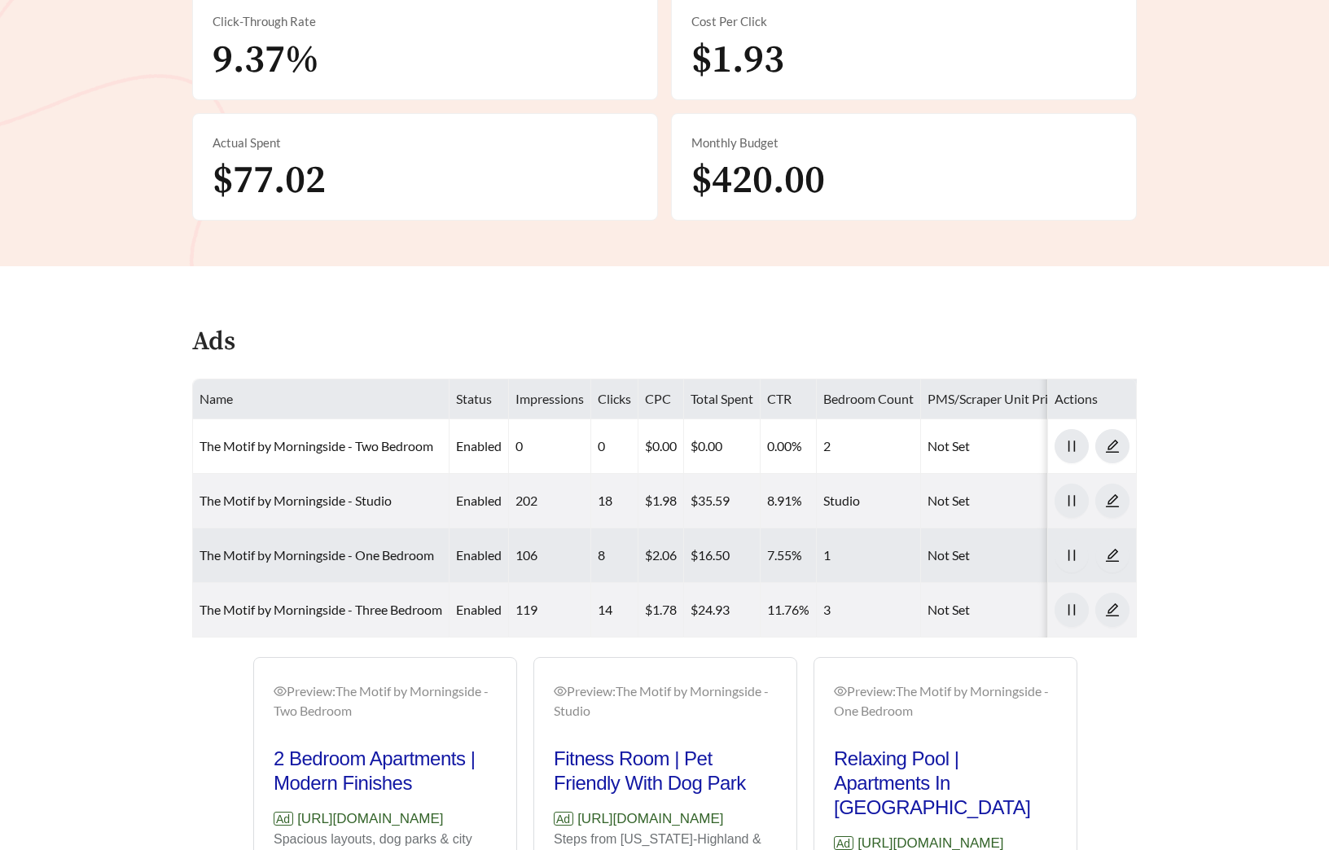
click at [318, 541] on td "The Motif by Morningside - One Bedroom" at bounding box center [321, 556] width 257 height 55
click at [314, 555] on link "The Motif by Morningside - One Bedroom" at bounding box center [317, 554] width 235 height 15
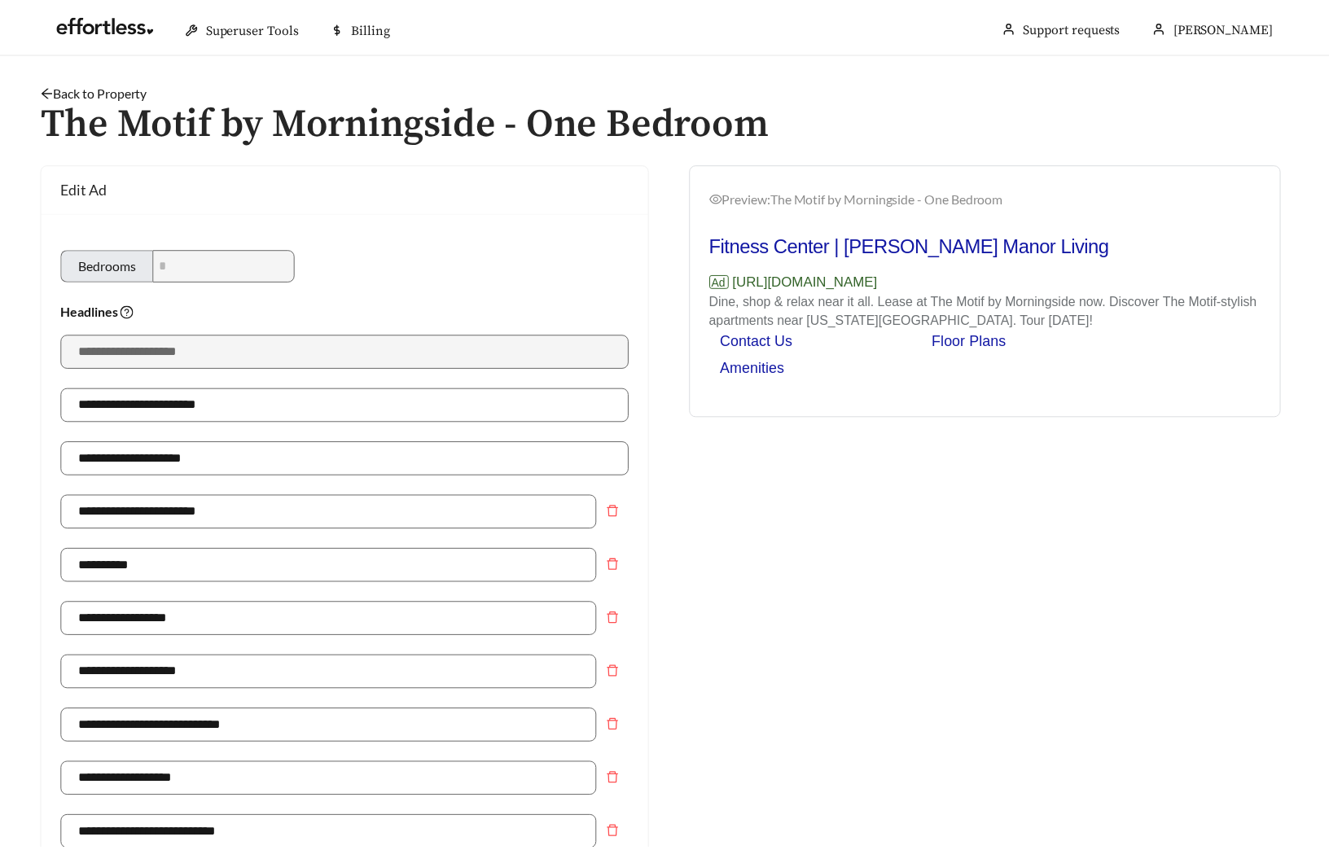
scroll to position [1081, 0]
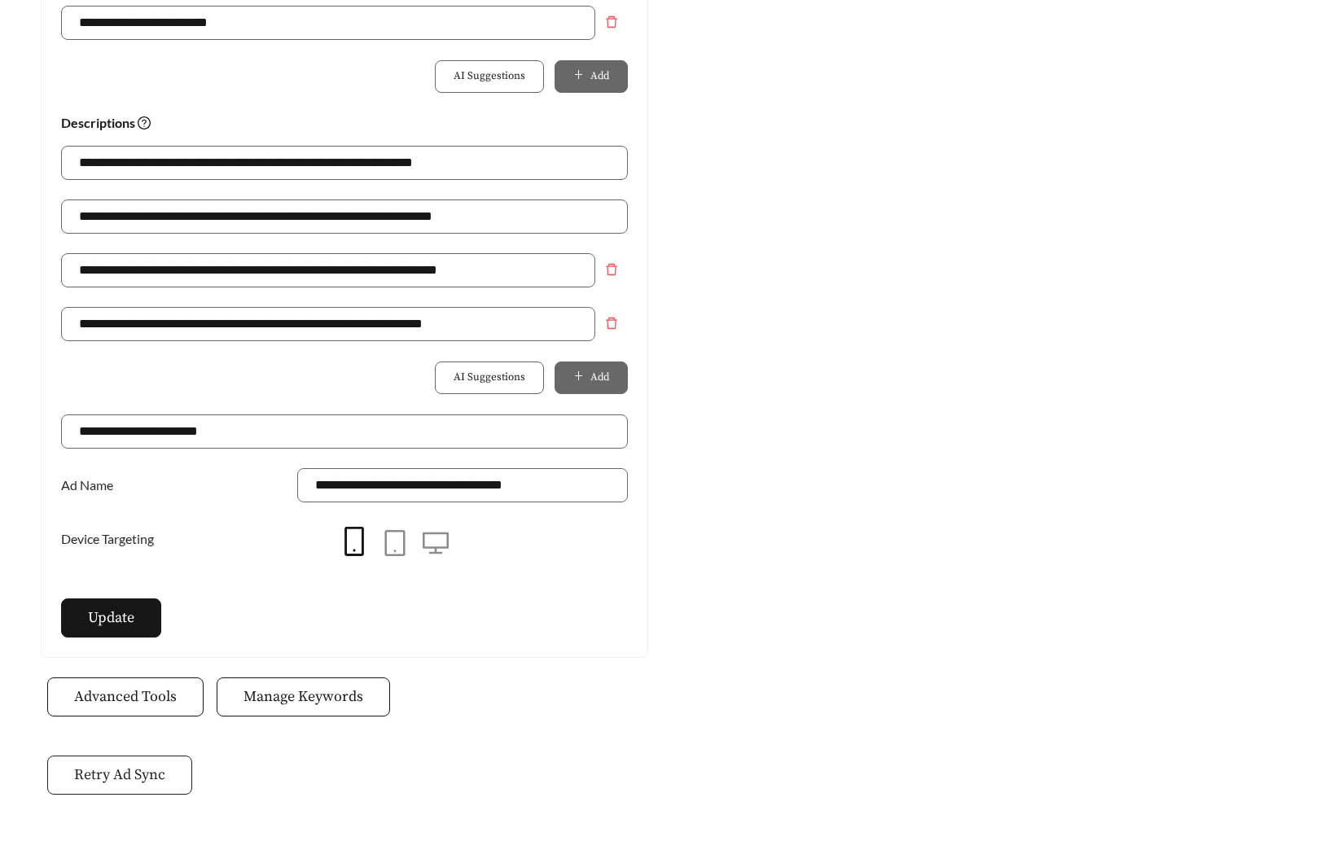
click at [149, 777] on span "Retry Ad Sync" at bounding box center [119, 775] width 91 height 22
click at [344, 710] on button "Manage Keywords" at bounding box center [303, 697] width 173 height 39
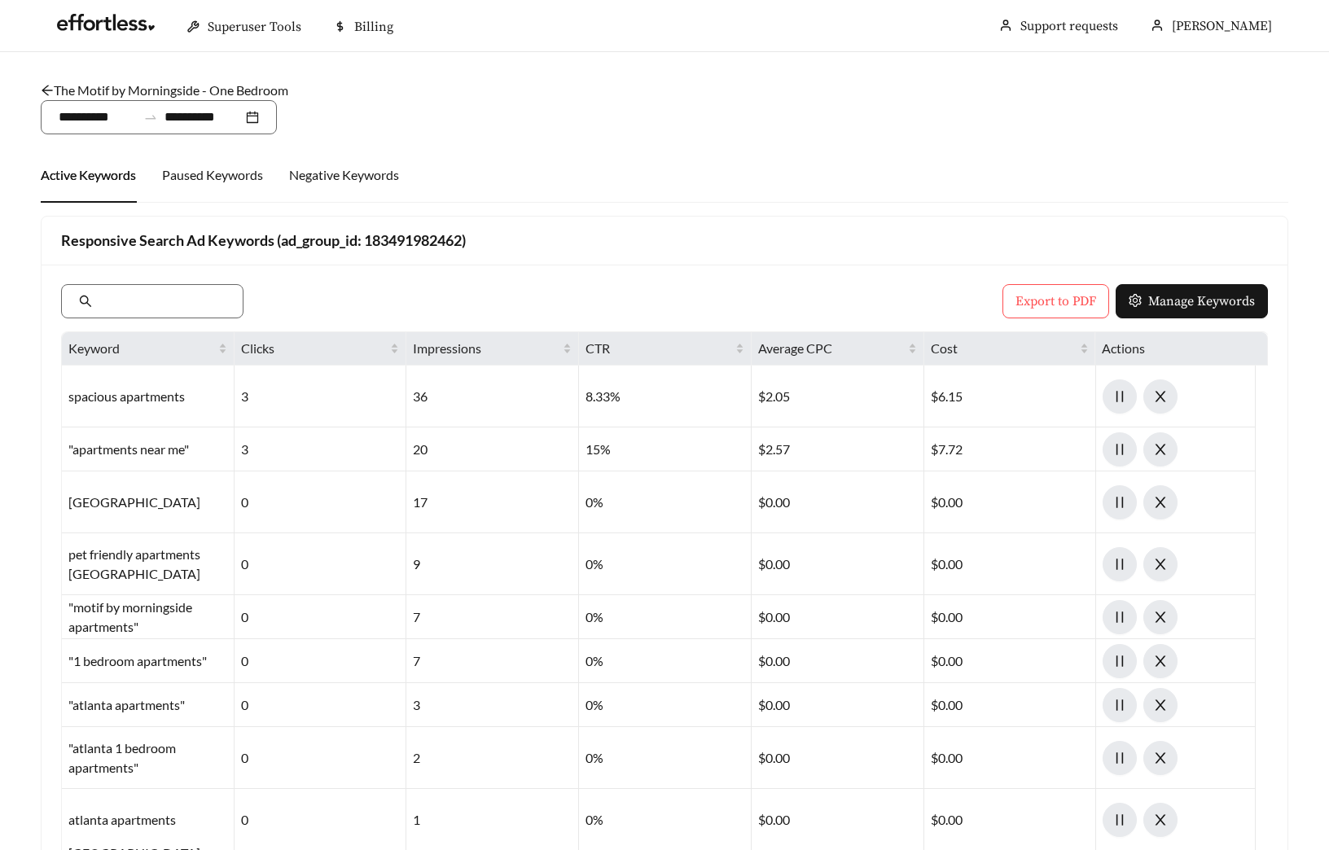
click at [187, 85] on link "The Motif by Morningside - One Bedroom" at bounding box center [165, 89] width 248 height 15
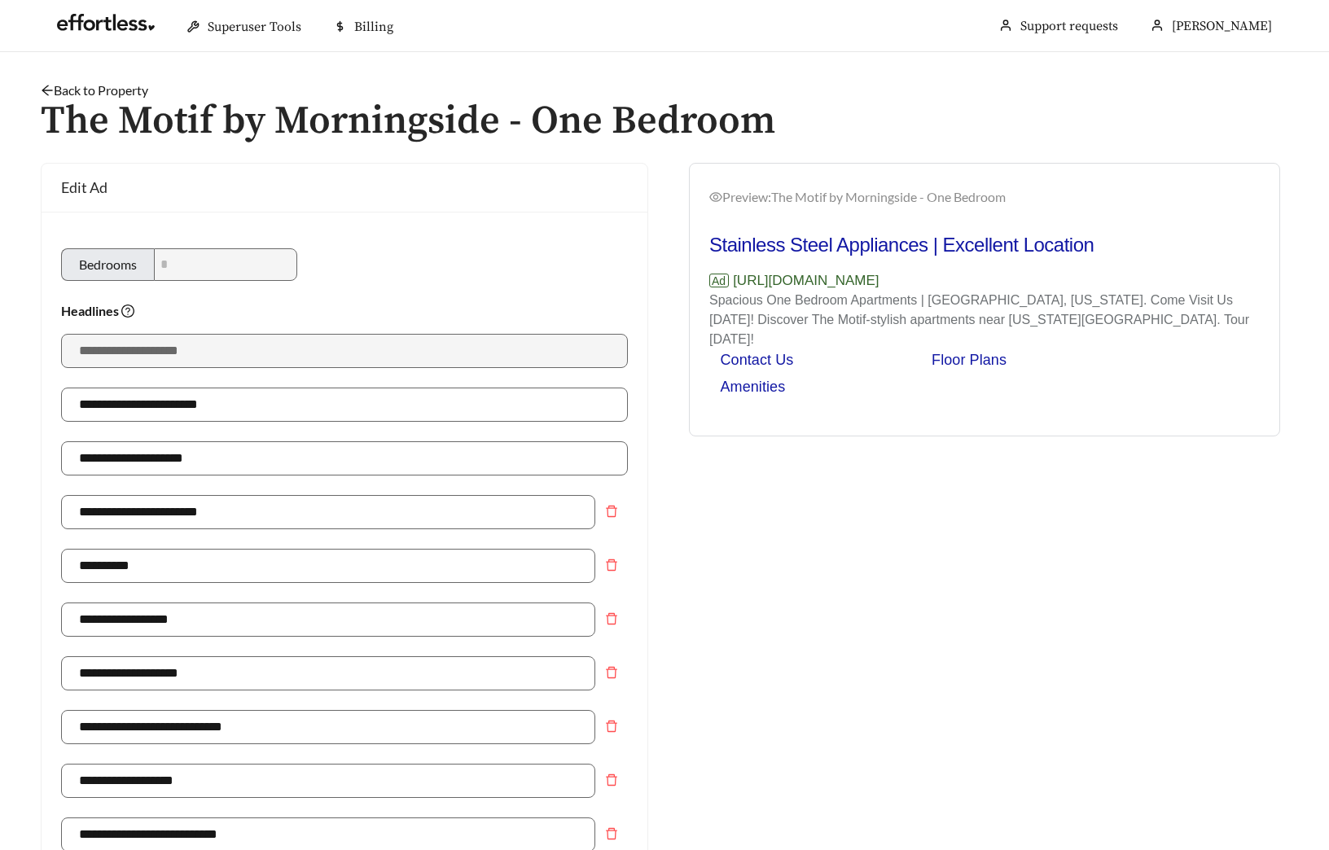
click at [136, 86] on link "Back to Property" at bounding box center [95, 89] width 108 height 15
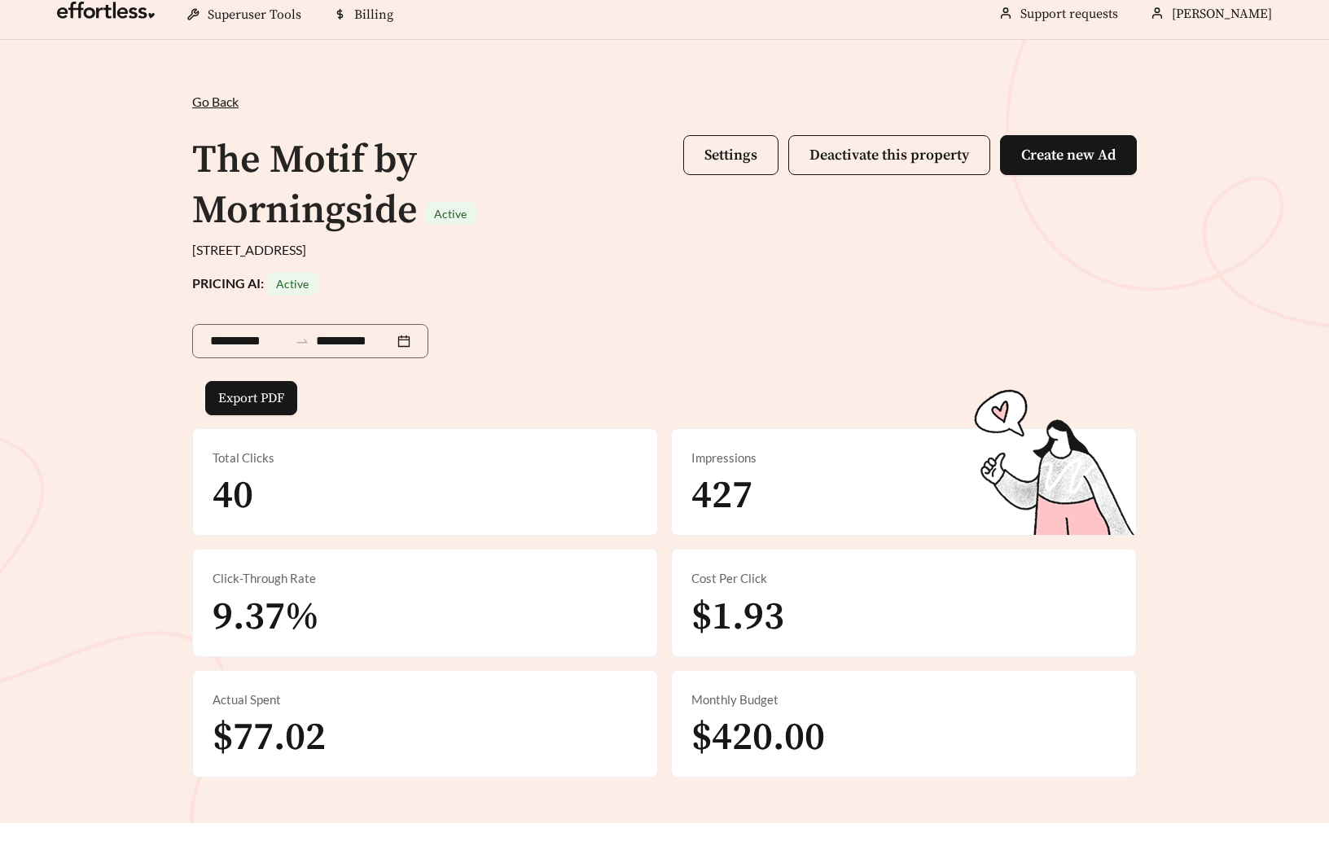
scroll to position [815, 0]
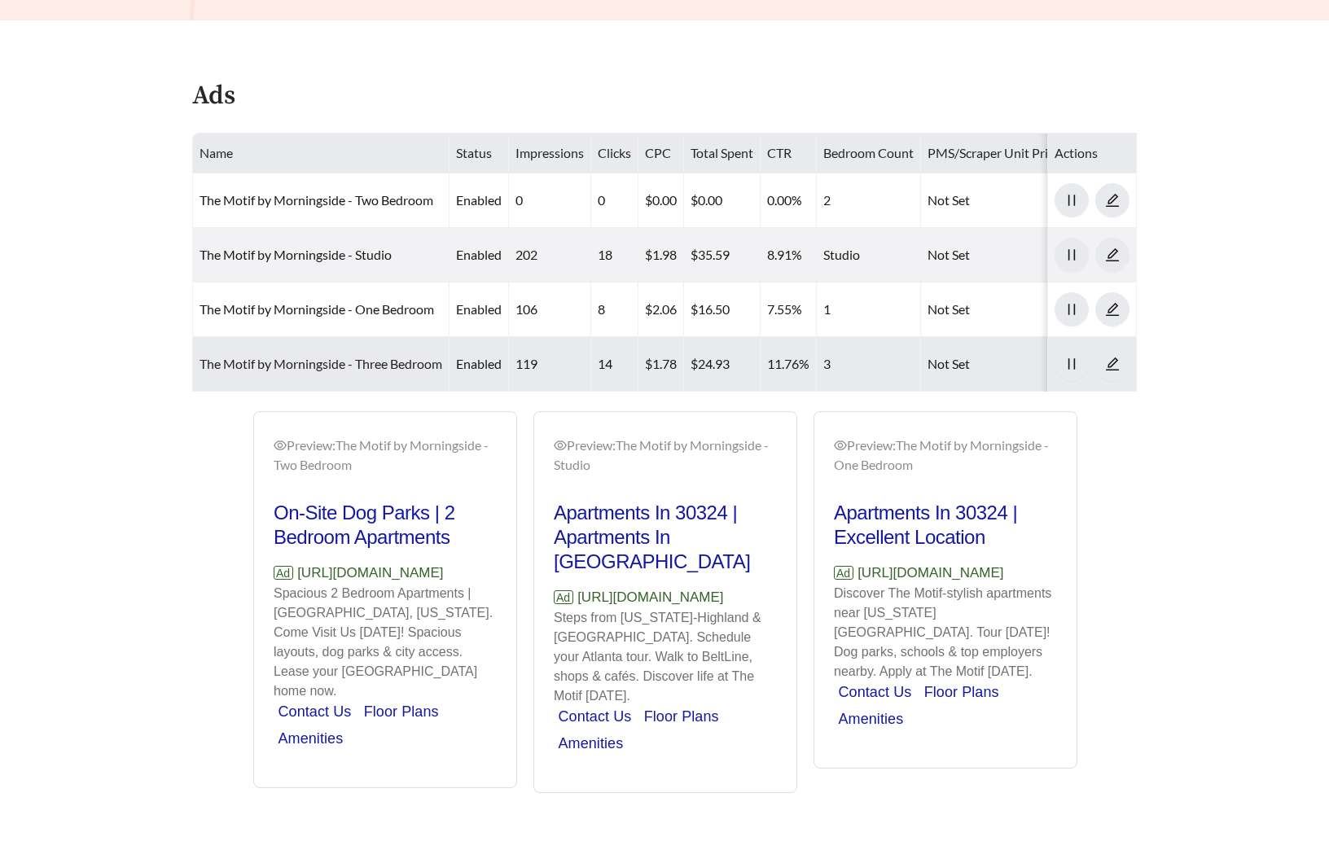
click at [289, 357] on link "The Motif by Morningside - Three Bedroom" at bounding box center [321, 363] width 243 height 15
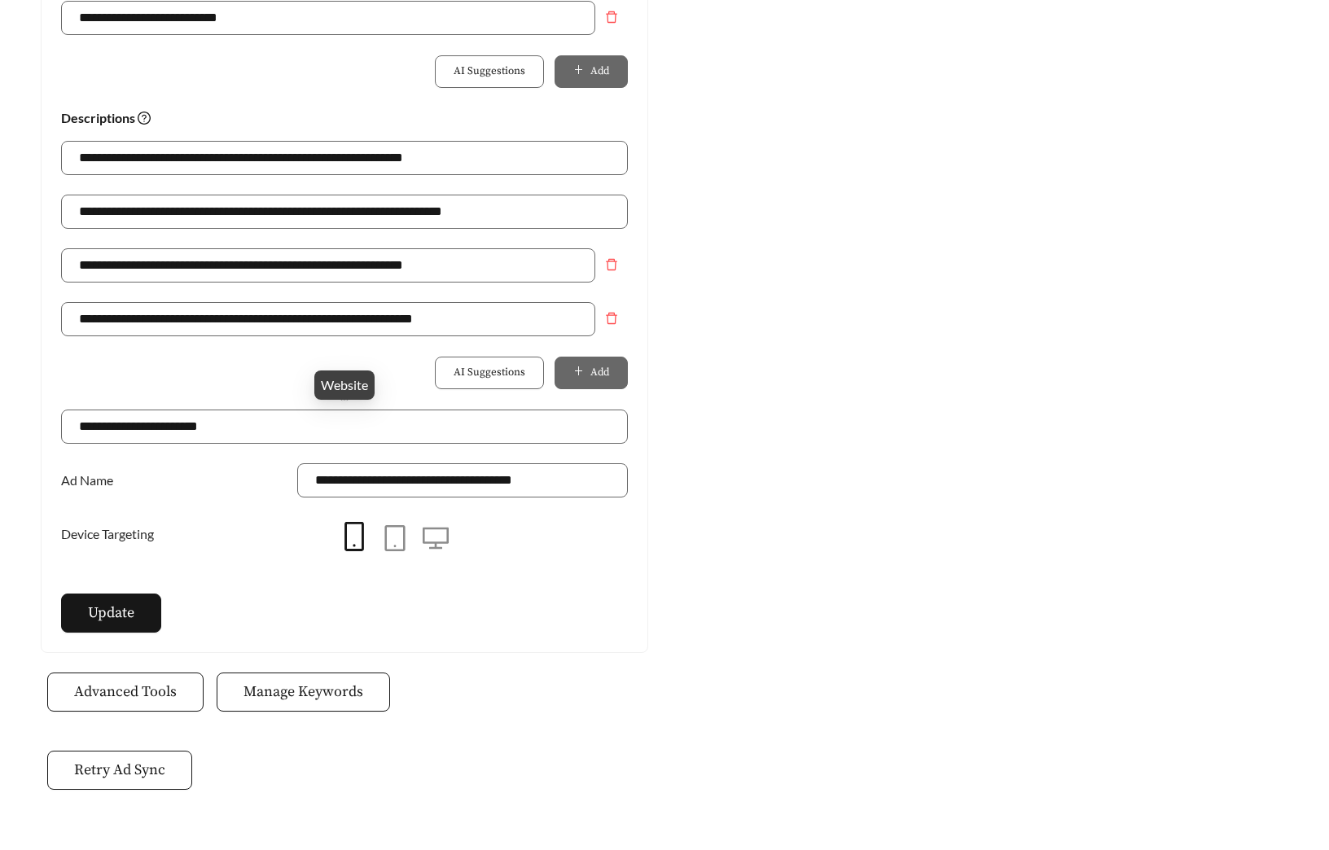
scroll to position [1132, 0]
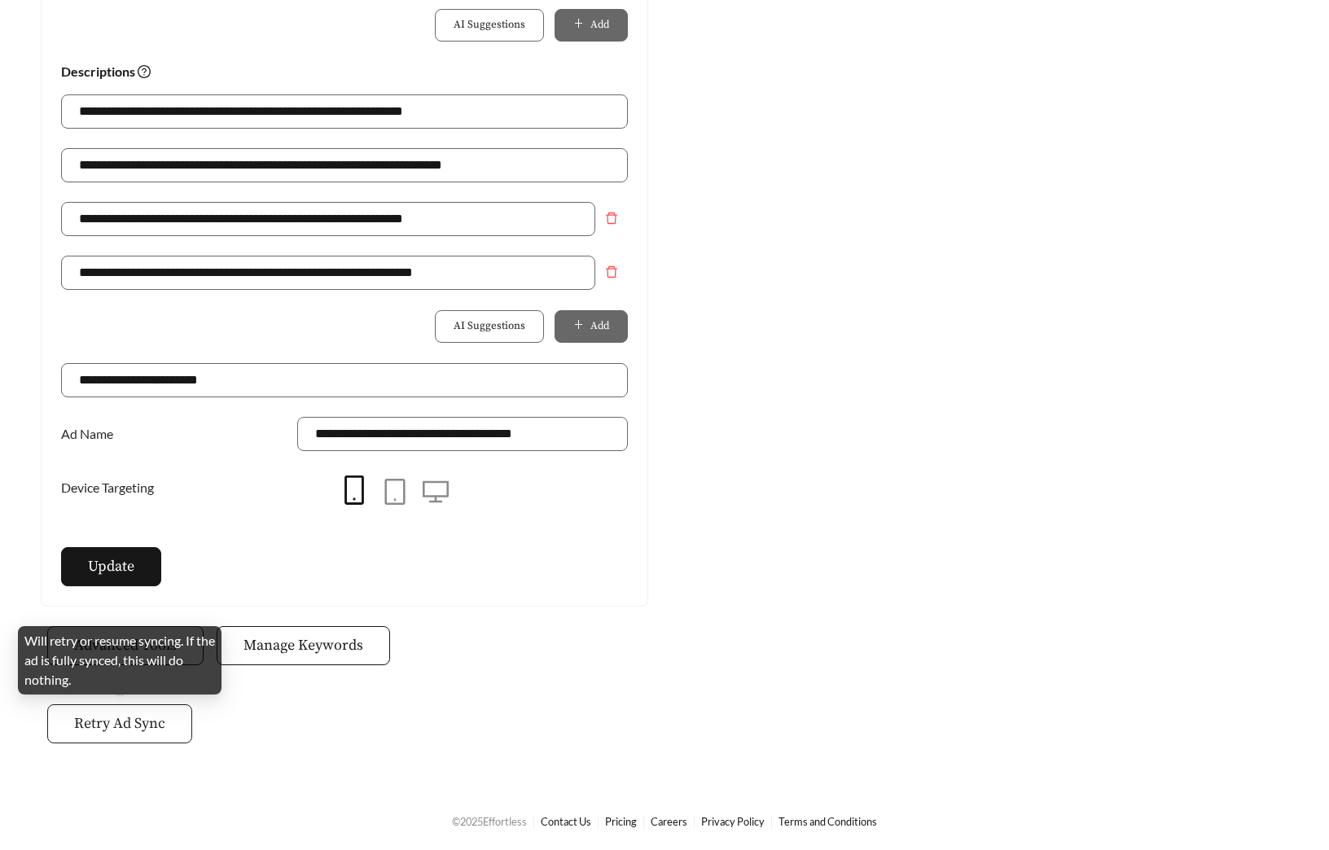
click at [142, 730] on span "Retry Ad Sync" at bounding box center [119, 724] width 91 height 22
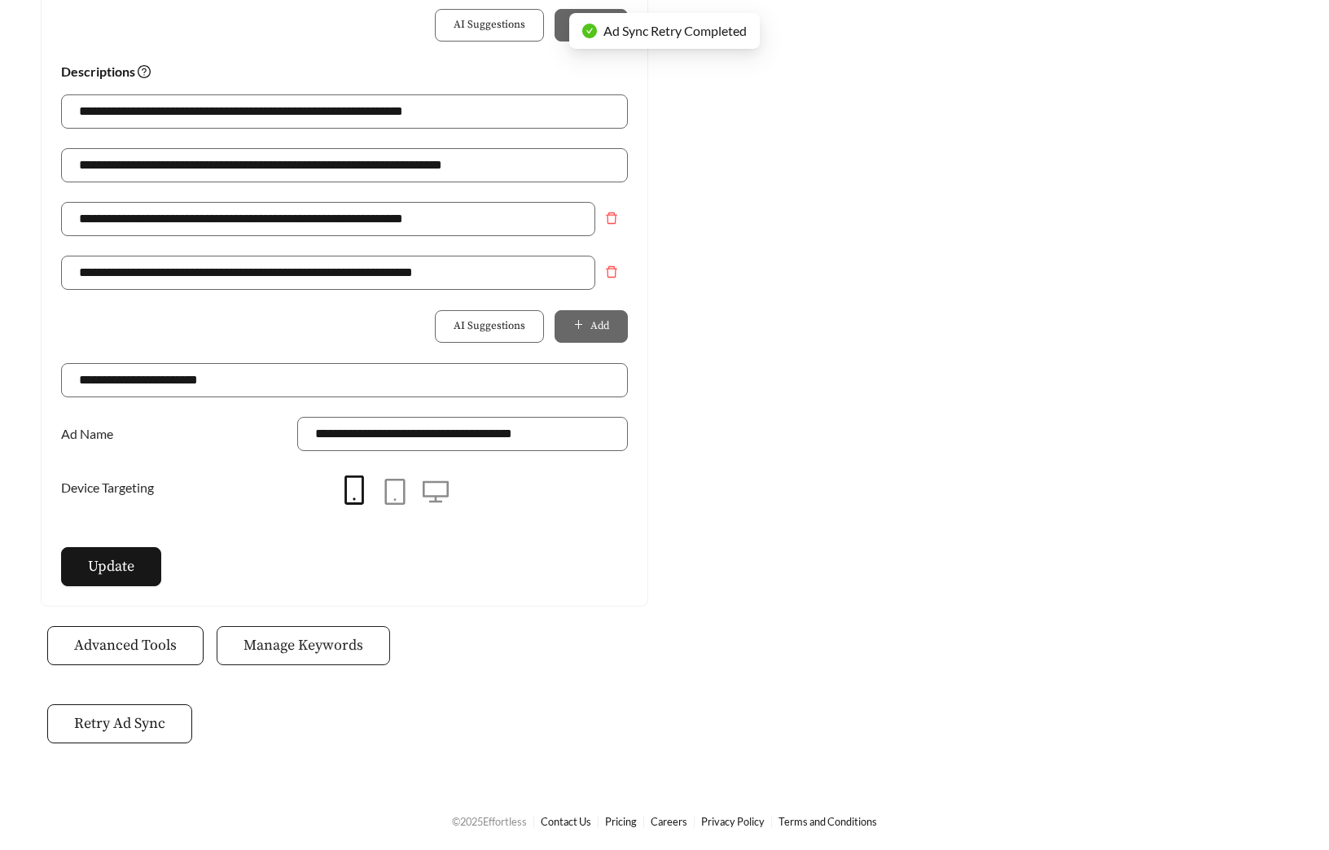
click at [325, 655] on span "Manage Keywords" at bounding box center [304, 646] width 120 height 22
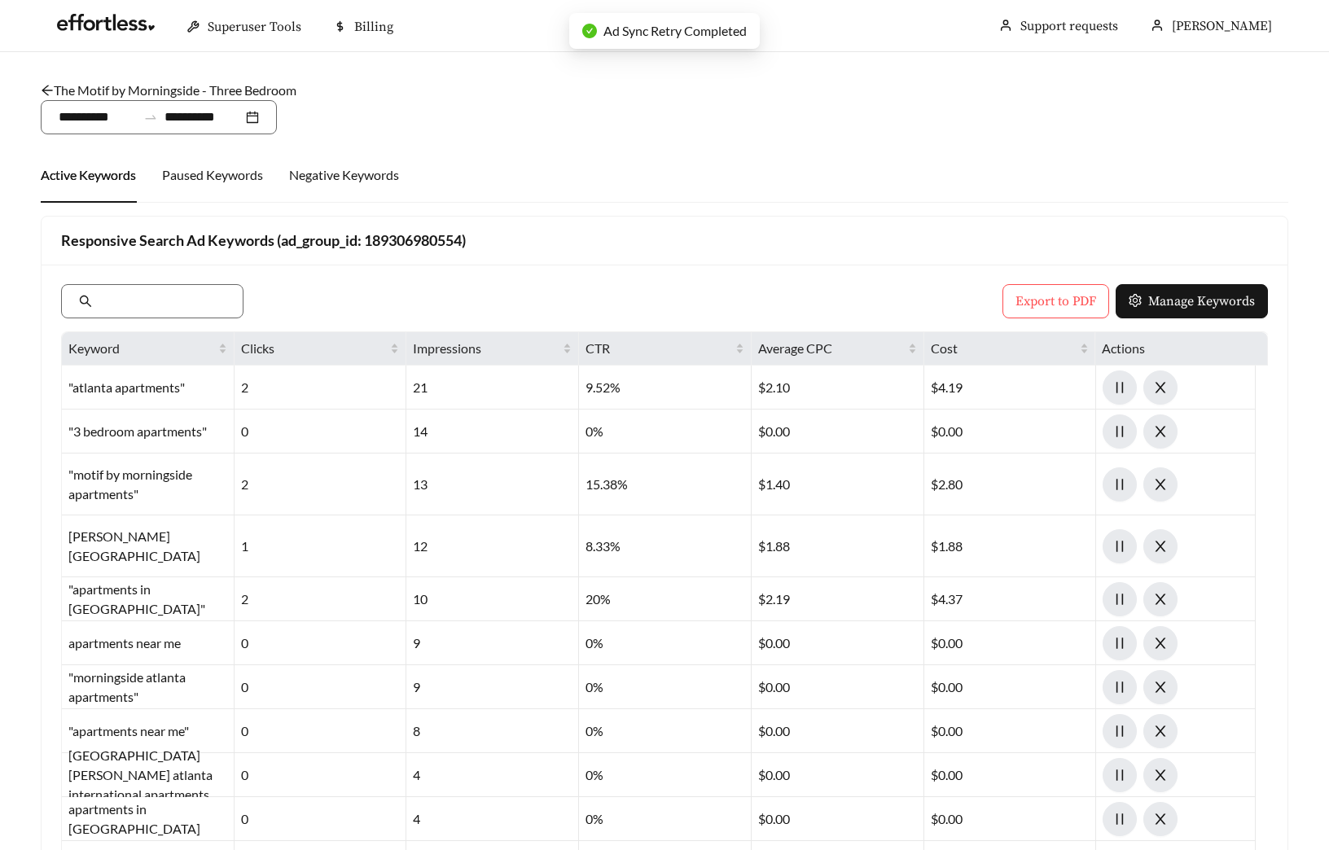
click at [143, 91] on link "The Motif by Morningside - Three Bedroom" at bounding box center [169, 89] width 256 height 15
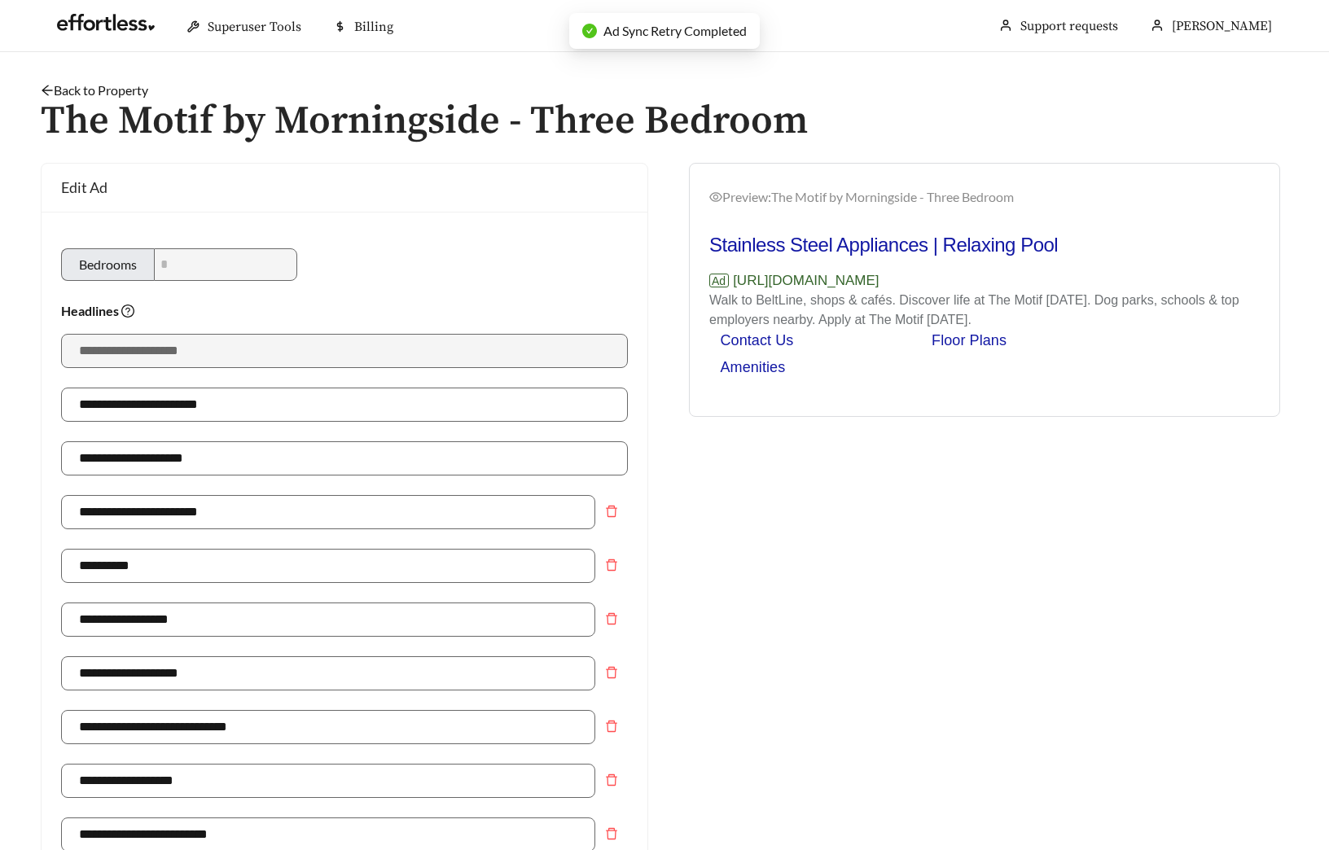
click at [89, 89] on link "Back to Property" at bounding box center [95, 89] width 108 height 15
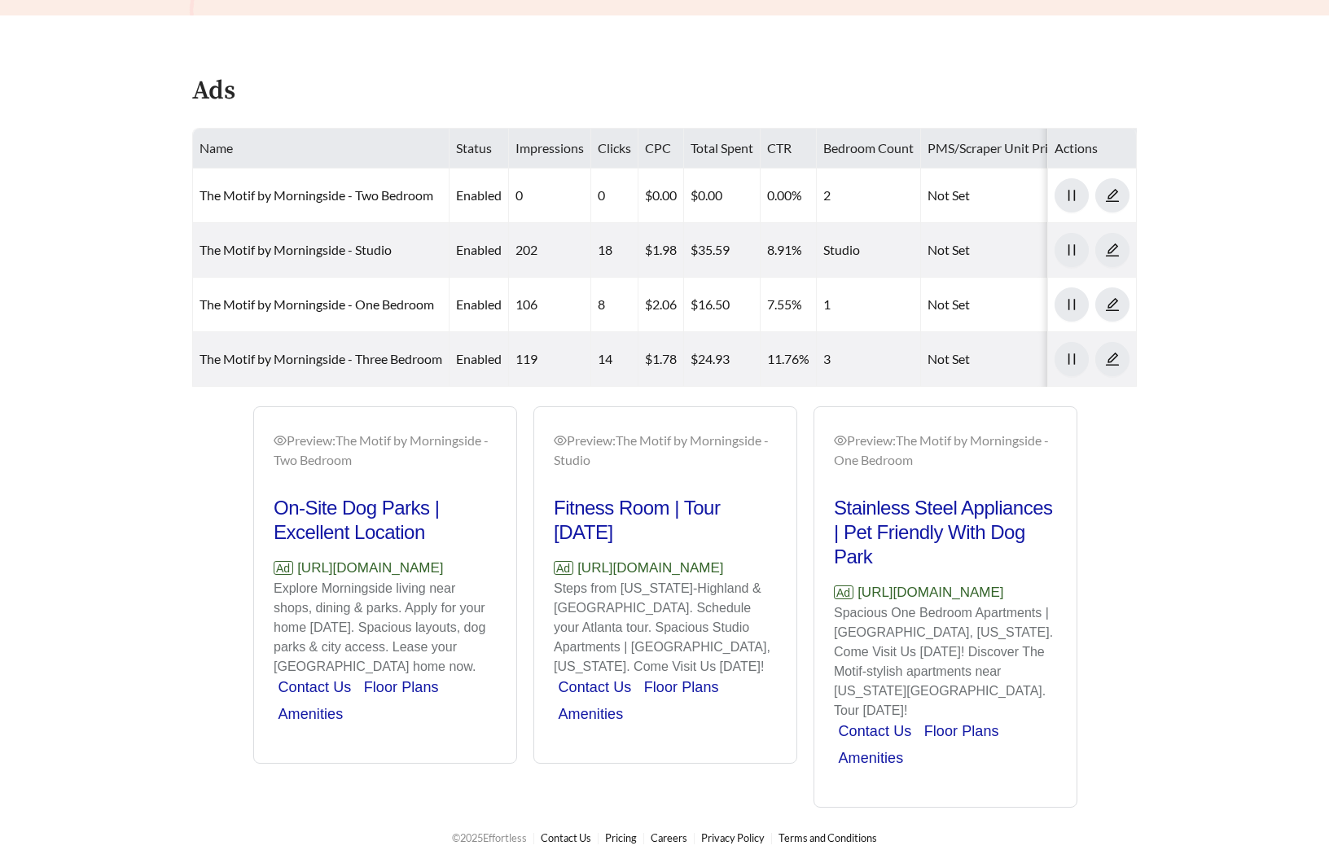
scroll to position [829, 0]
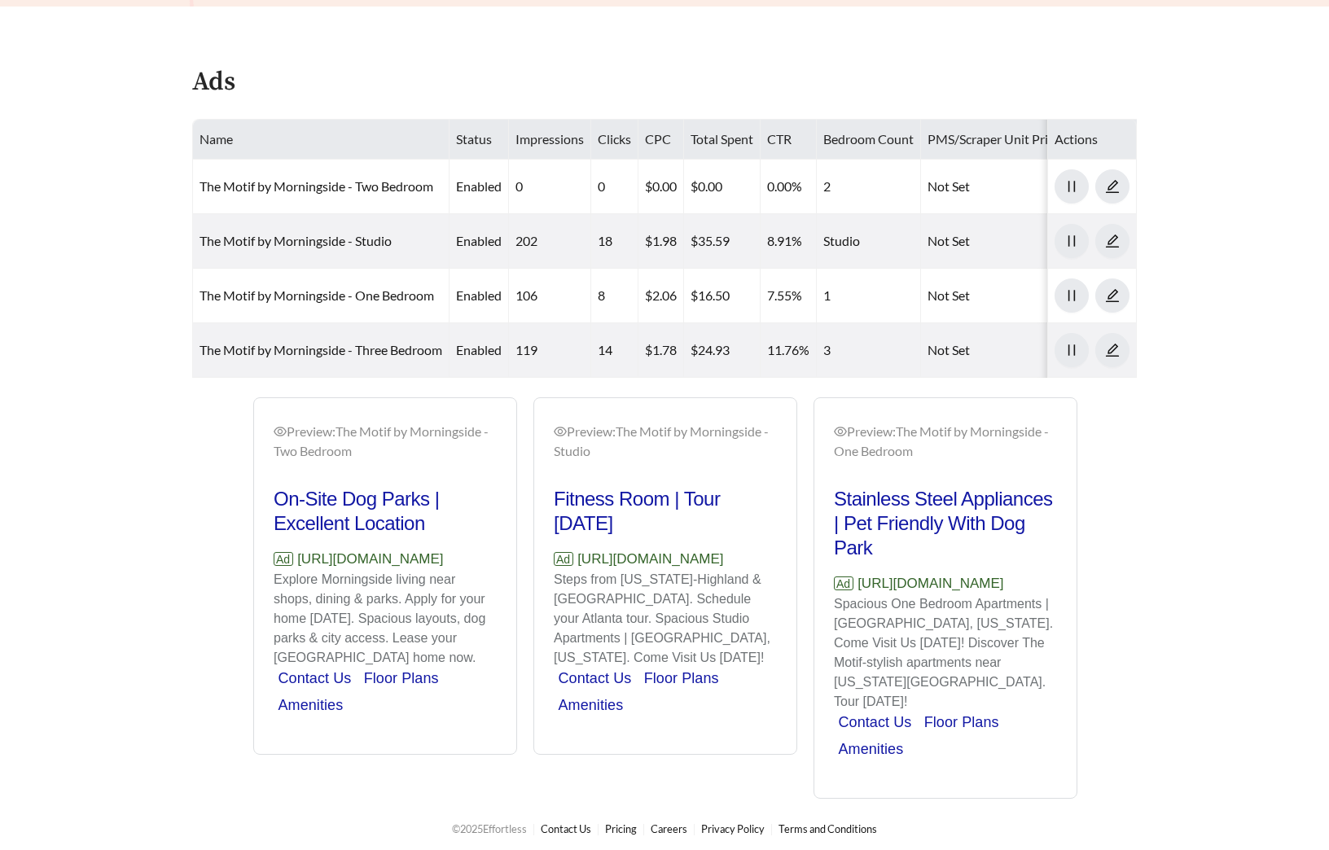
click at [1250, 437] on main "**********" at bounding box center [664, 11] width 1329 height 1576
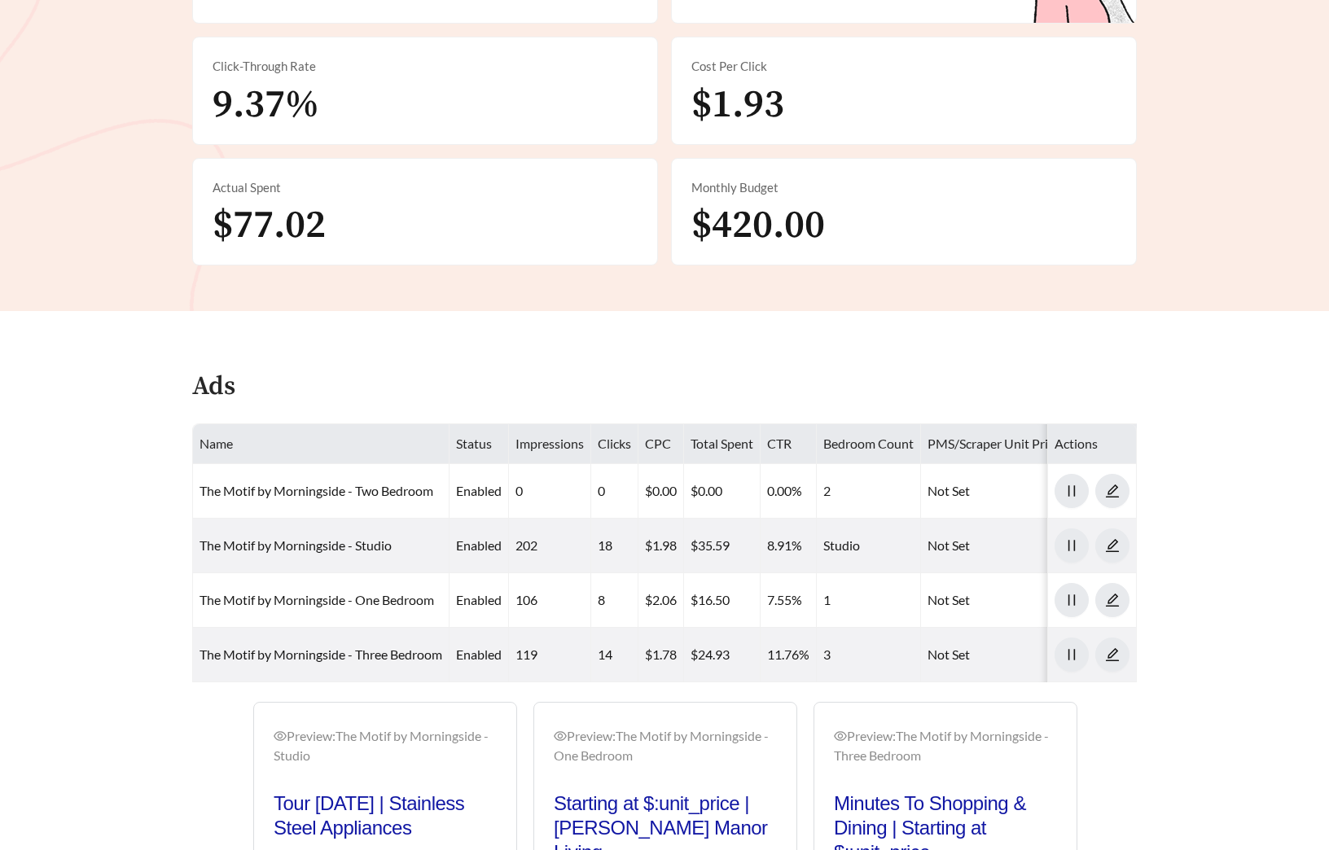
scroll to position [522, 0]
